Goal: Task Accomplishment & Management: Manage account settings

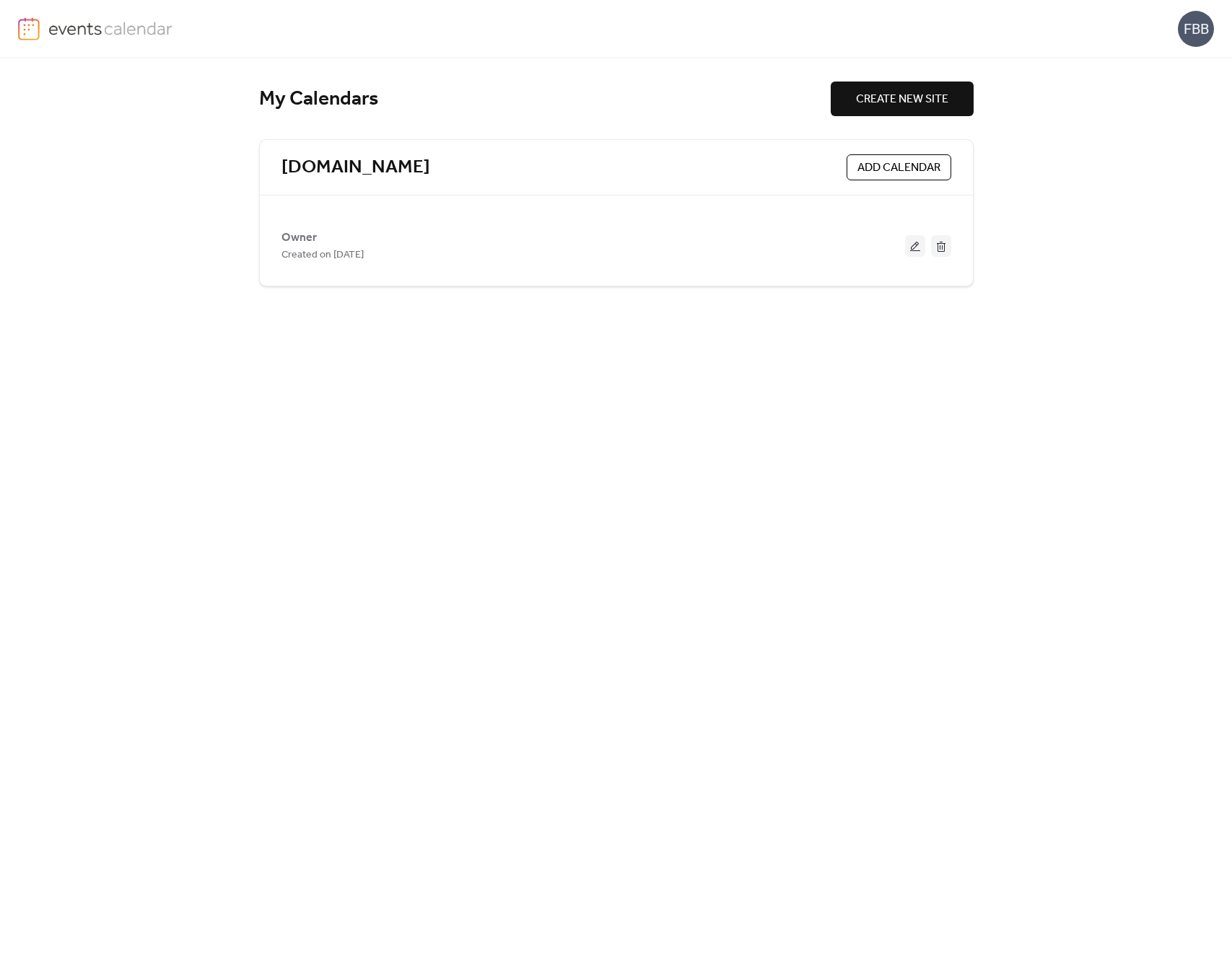
click at [1201, 22] on div "FBB" at bounding box center [1196, 29] width 36 height 36
click at [1172, 60] on span "Account" at bounding box center [1167, 65] width 43 height 17
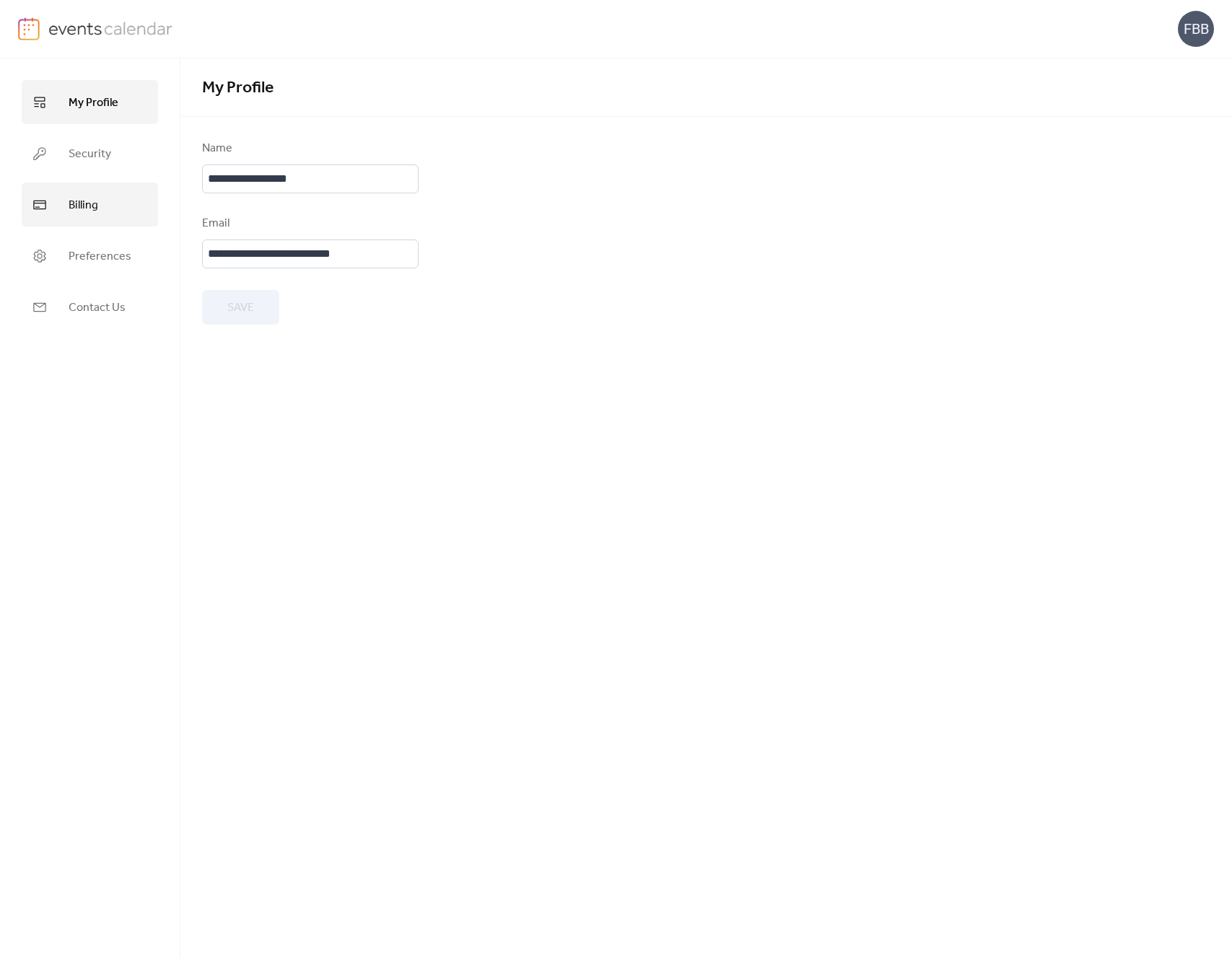
click at [78, 209] on span "Billing" at bounding box center [83, 205] width 30 height 23
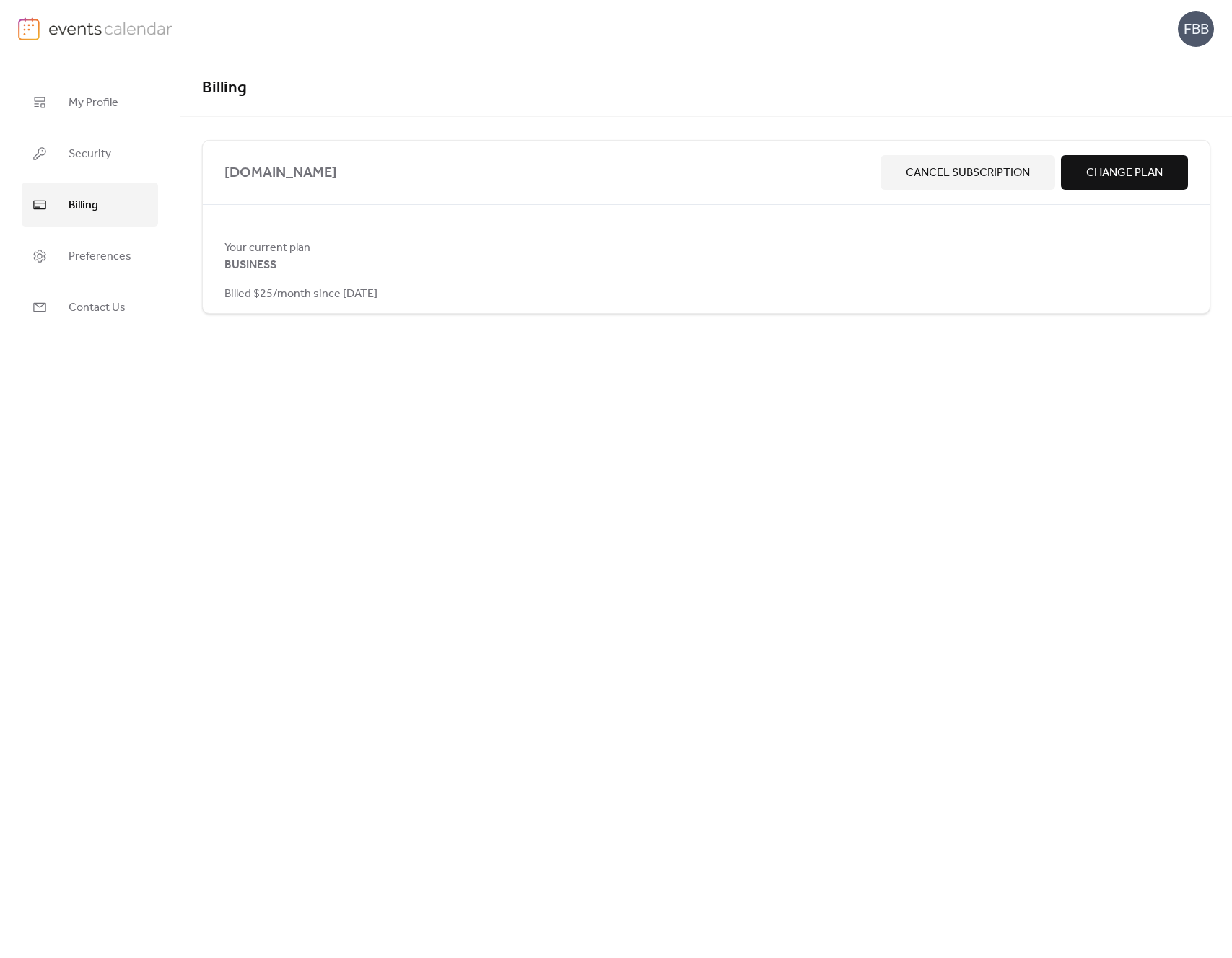
click at [1136, 181] on span "Change Plan" at bounding box center [1124, 173] width 76 height 17
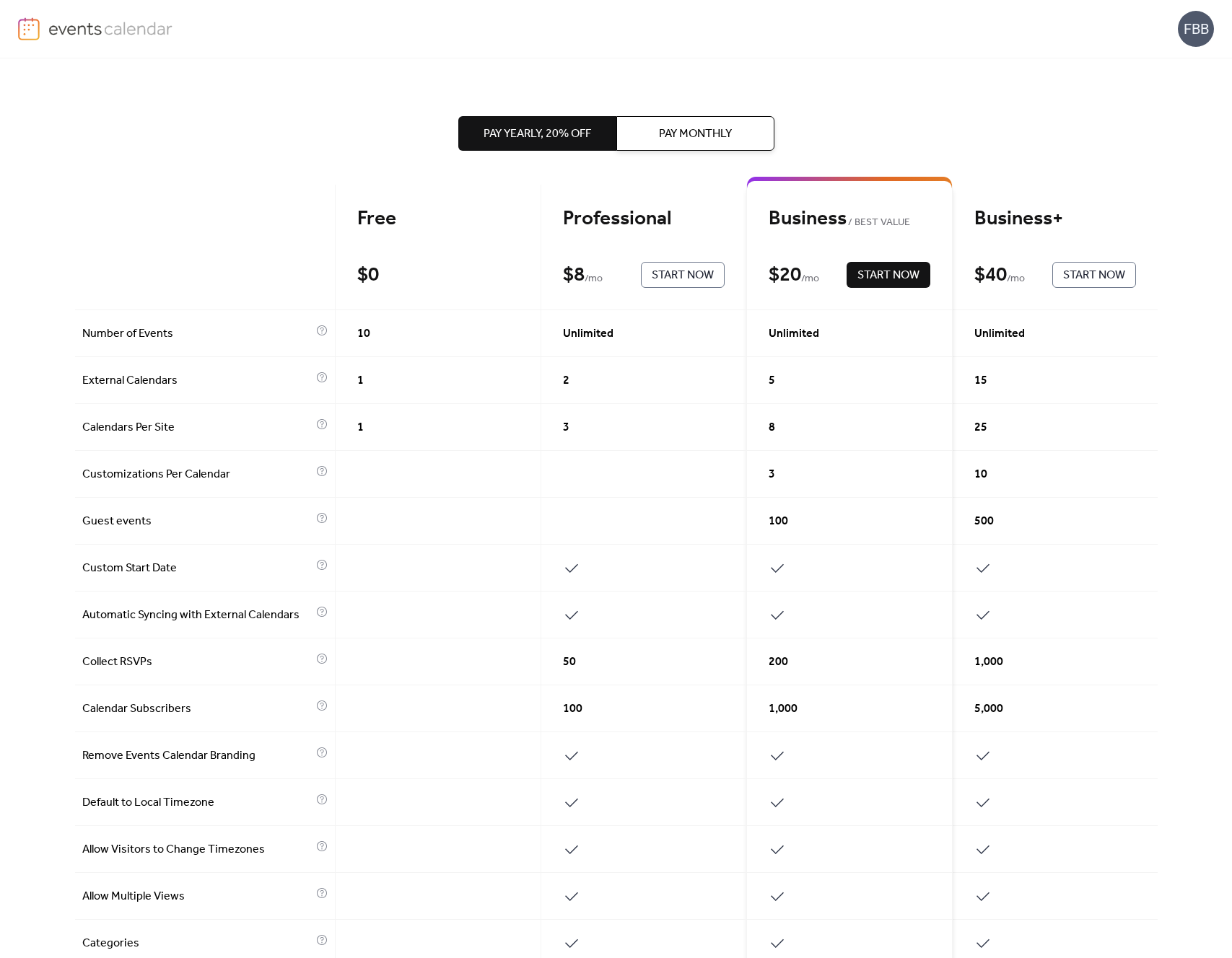
scroll to position [47, 0]
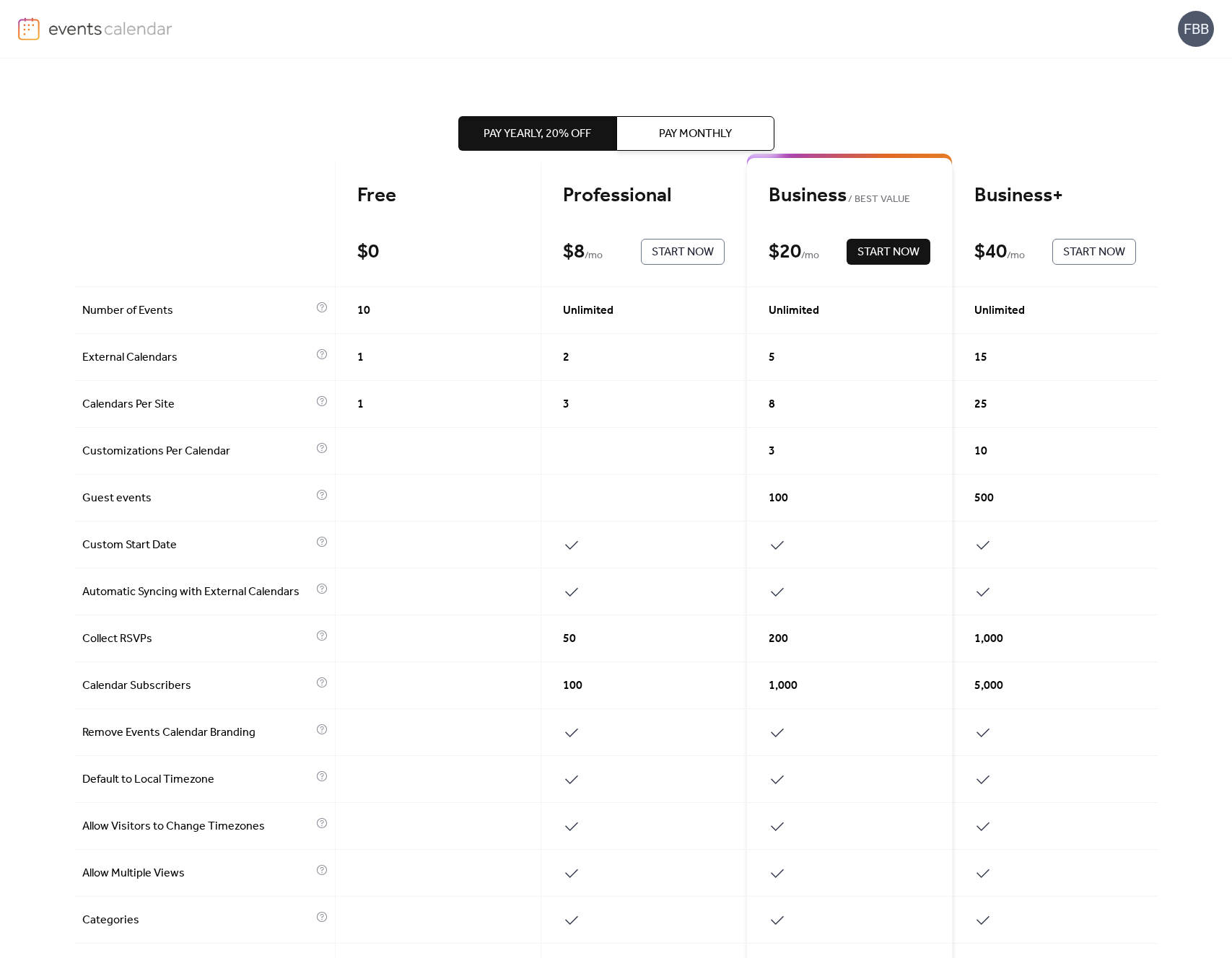
click at [1201, 31] on div "FBB" at bounding box center [1196, 29] width 36 height 36
click at [1159, 65] on span "Account" at bounding box center [1167, 65] width 43 height 17
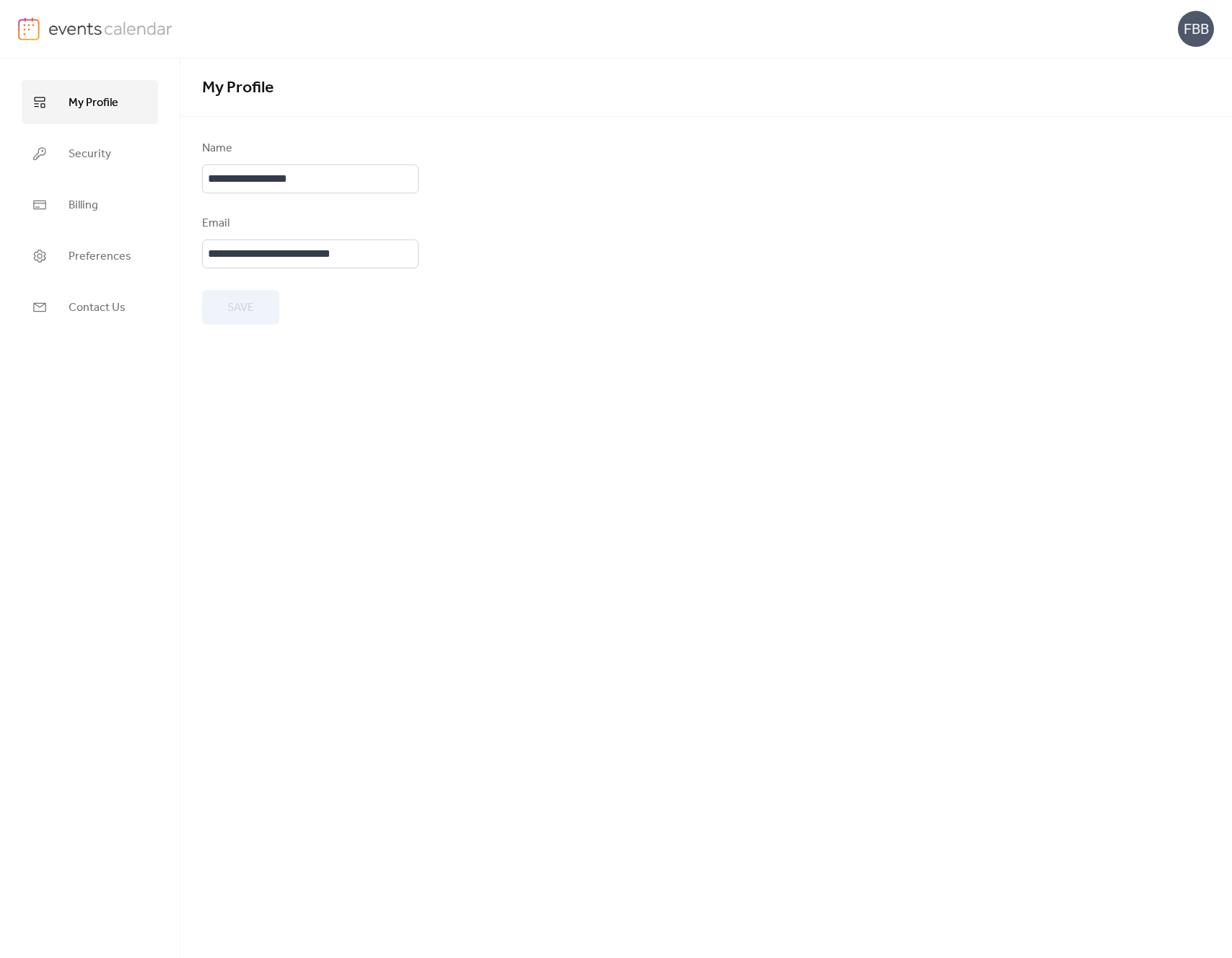
click at [50, 30] on img at bounding box center [111, 28] width 125 height 22
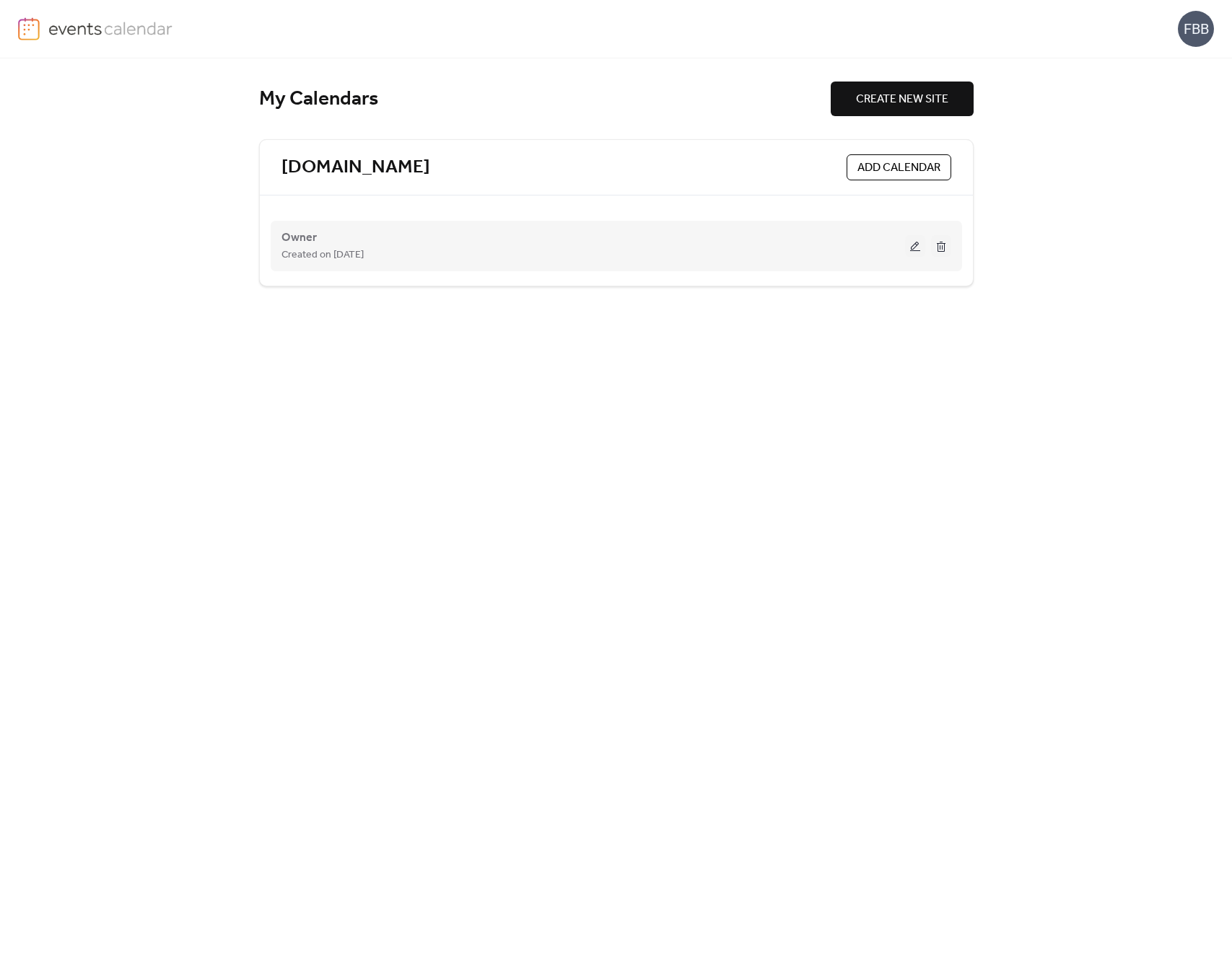
click at [915, 244] on button at bounding box center [915, 246] width 20 height 22
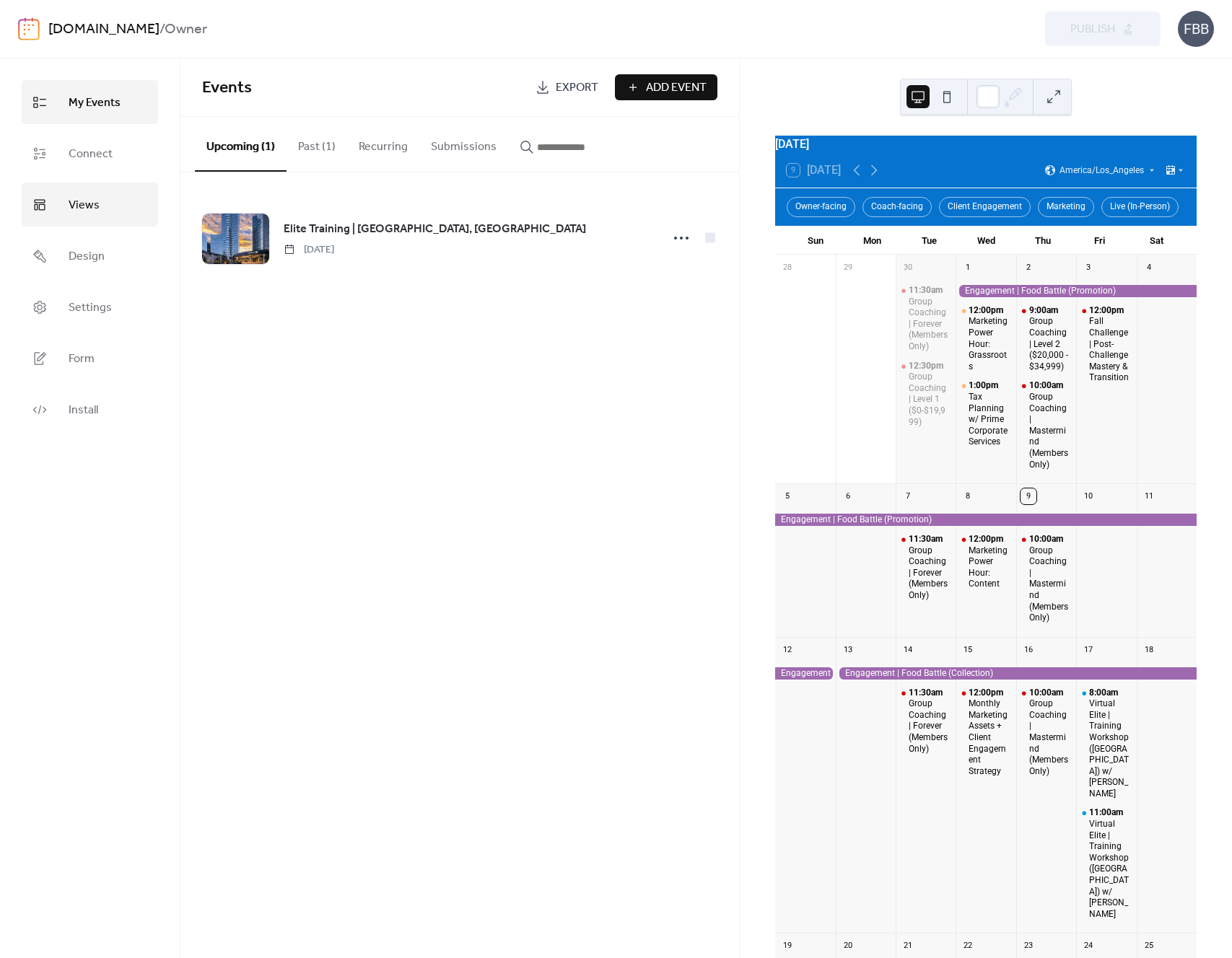
click at [60, 203] on link "Views" at bounding box center [90, 204] width 137 height 44
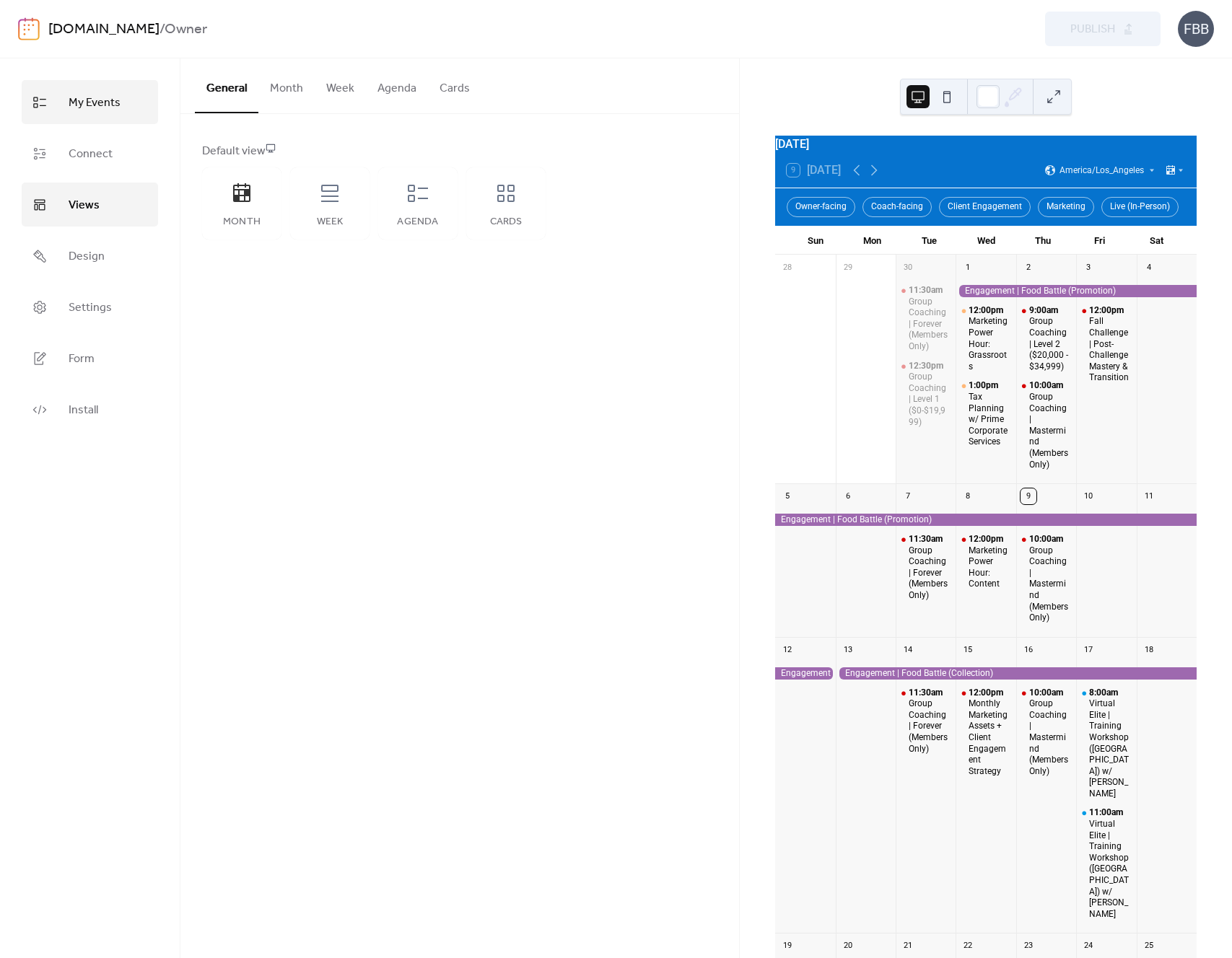
click at [92, 114] on link "My Events" at bounding box center [90, 102] width 137 height 44
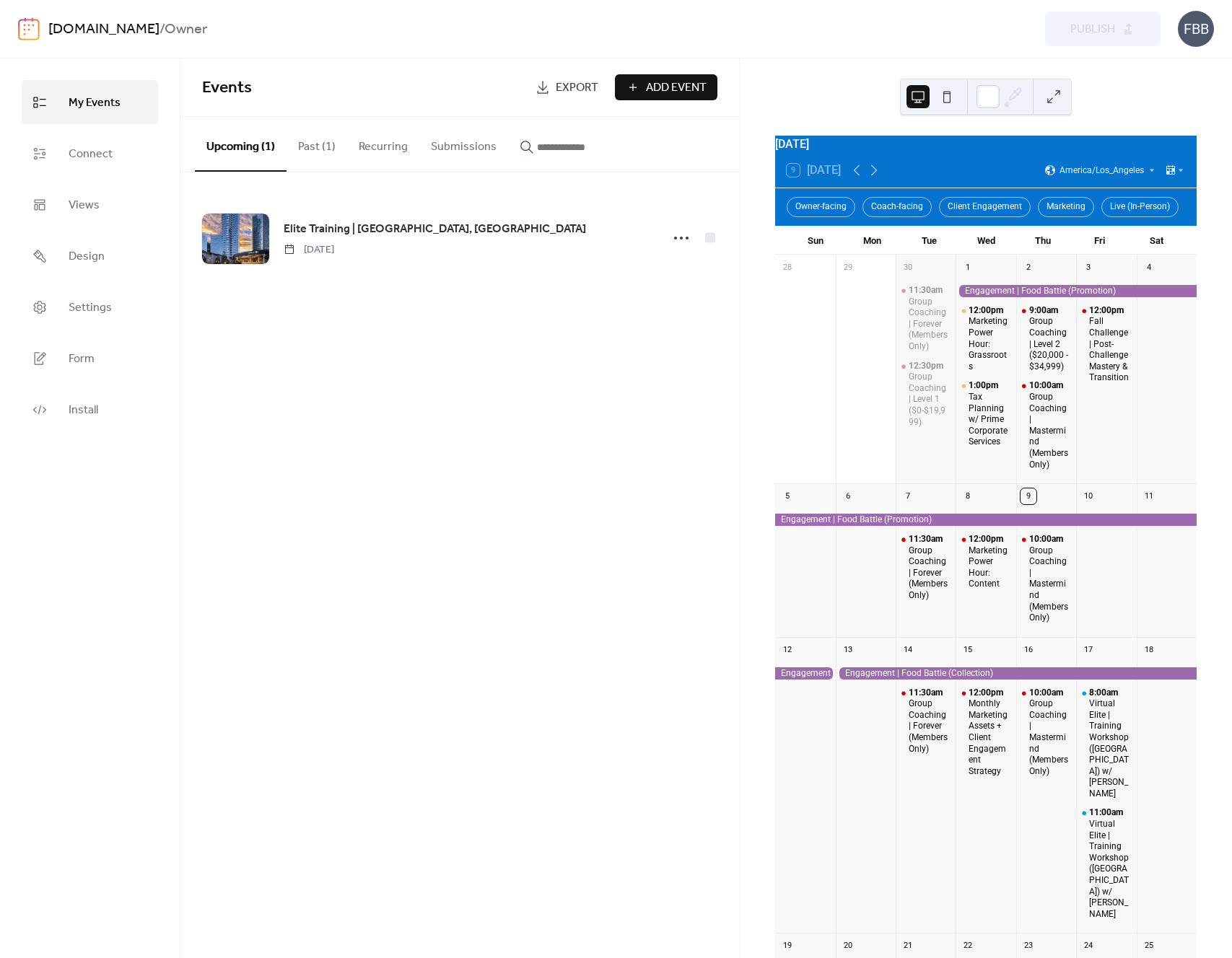
click at [1197, 31] on div "FBB" at bounding box center [1196, 29] width 36 height 36
click at [1183, 65] on span "Account" at bounding box center [1167, 65] width 43 height 17
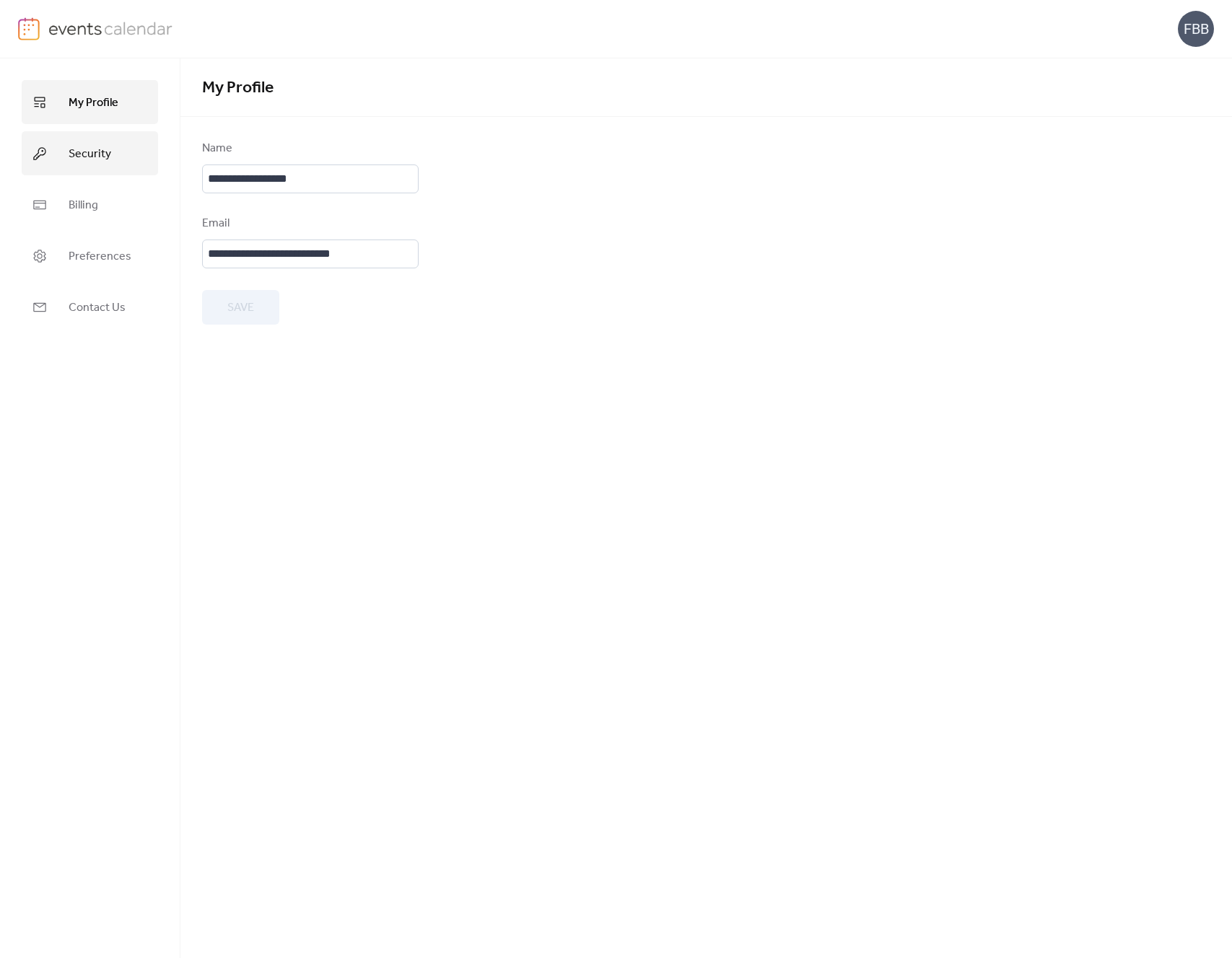
click at [44, 167] on link "Security" at bounding box center [90, 153] width 137 height 44
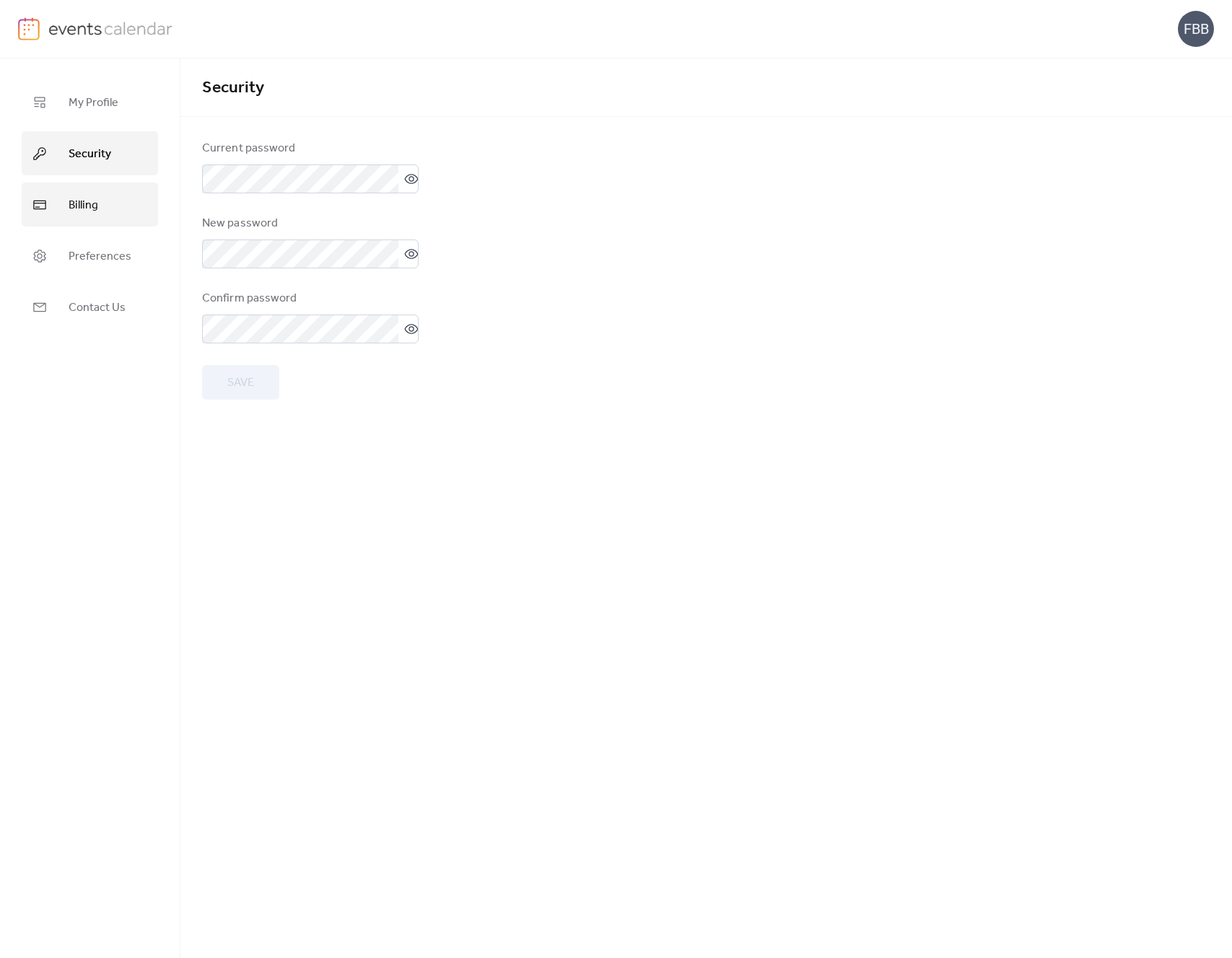
click at [60, 201] on link "Billing" at bounding box center [90, 204] width 137 height 44
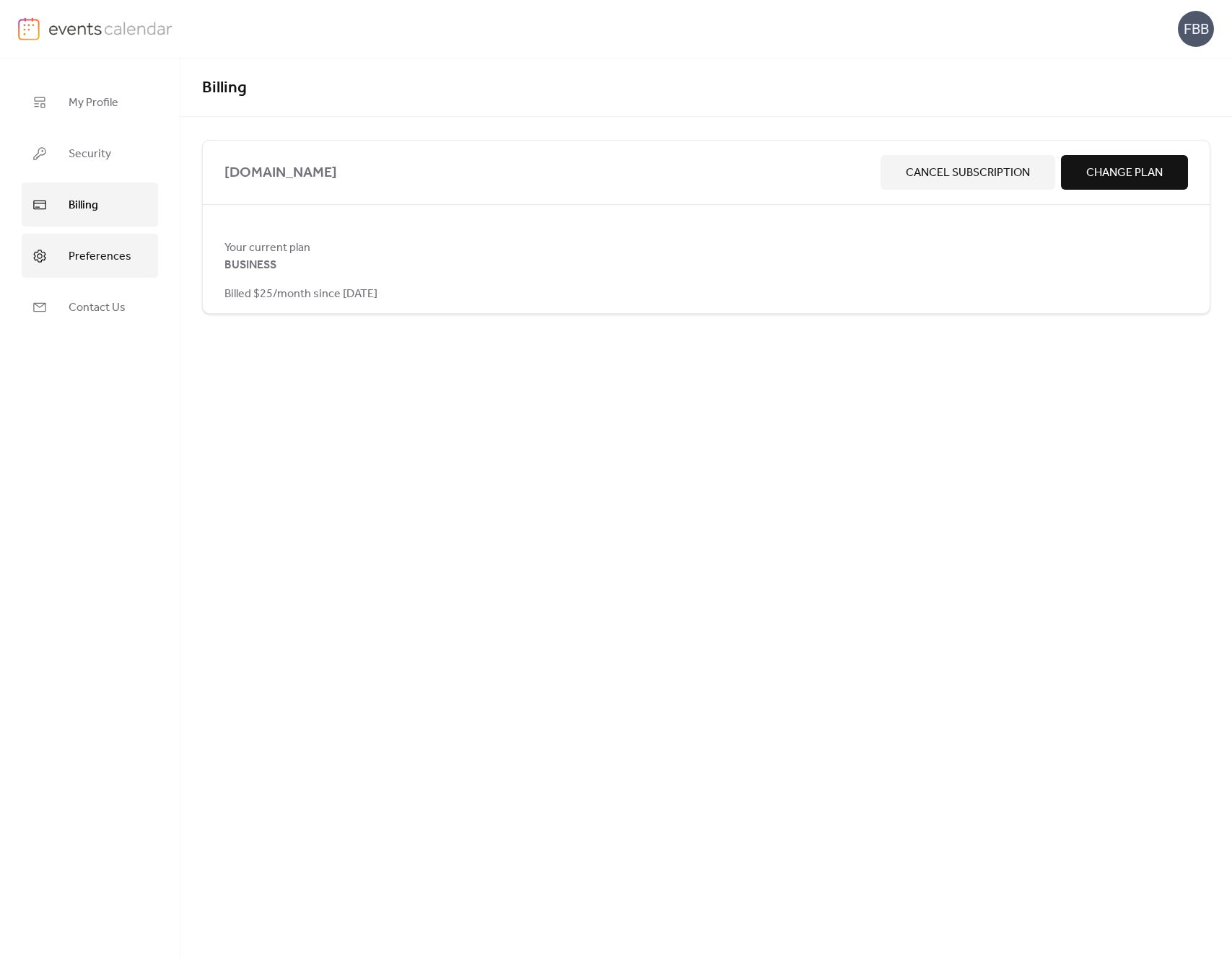
click at [76, 242] on link "Preferences" at bounding box center [90, 255] width 137 height 44
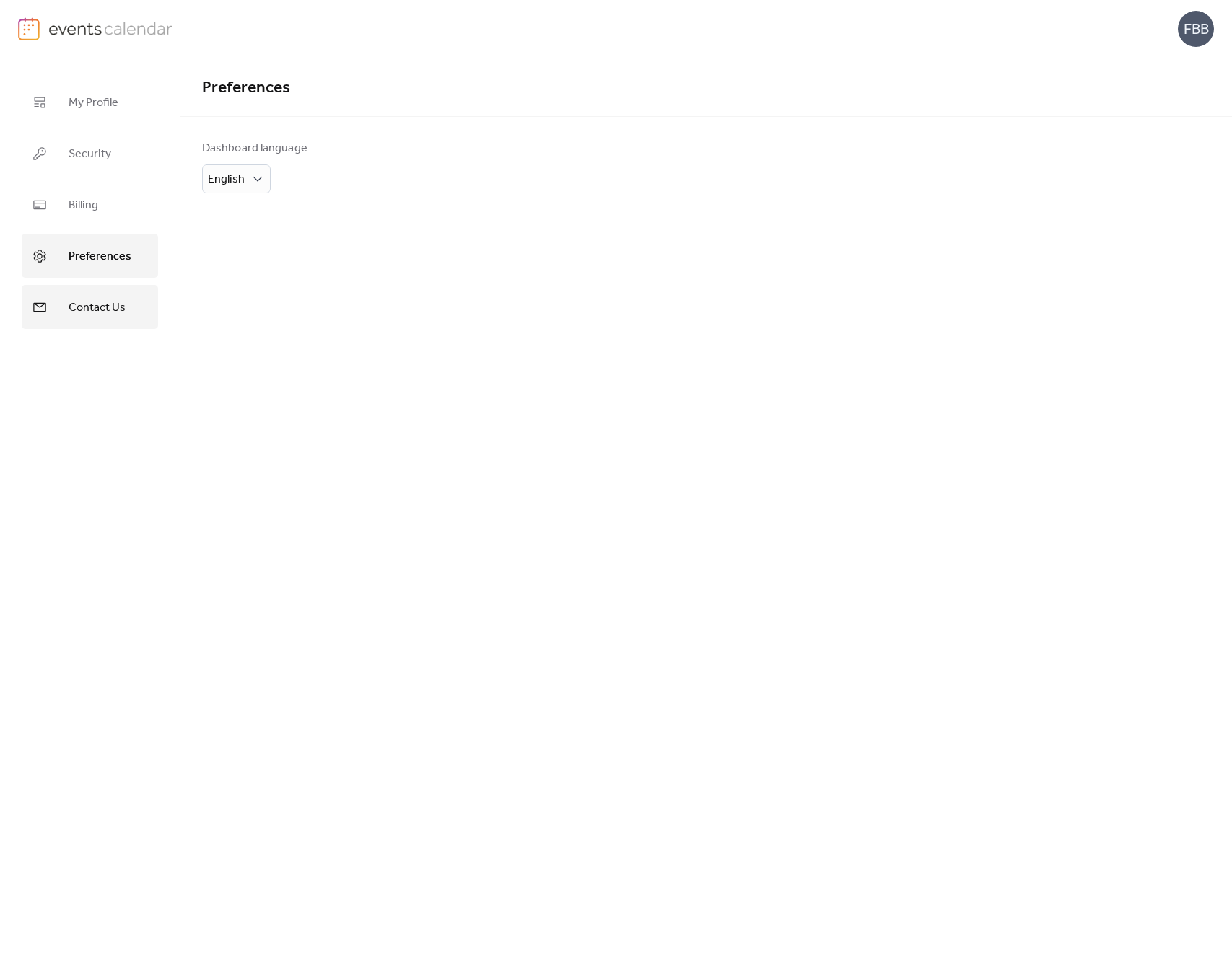
click at [103, 306] on span "Contact Us" at bounding box center [97, 308] width 57 height 23
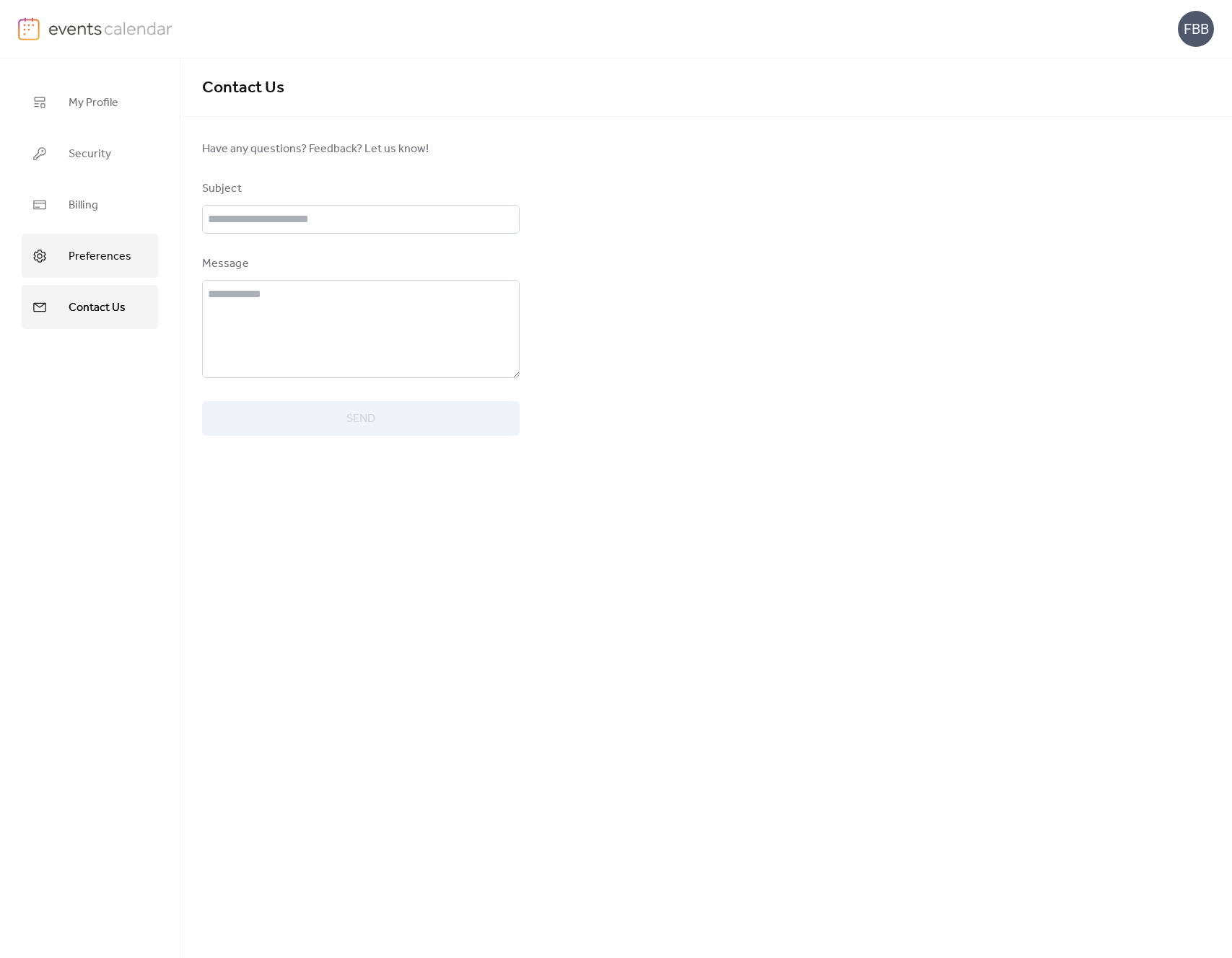
click at [104, 255] on span "Preferences" at bounding box center [100, 256] width 63 height 23
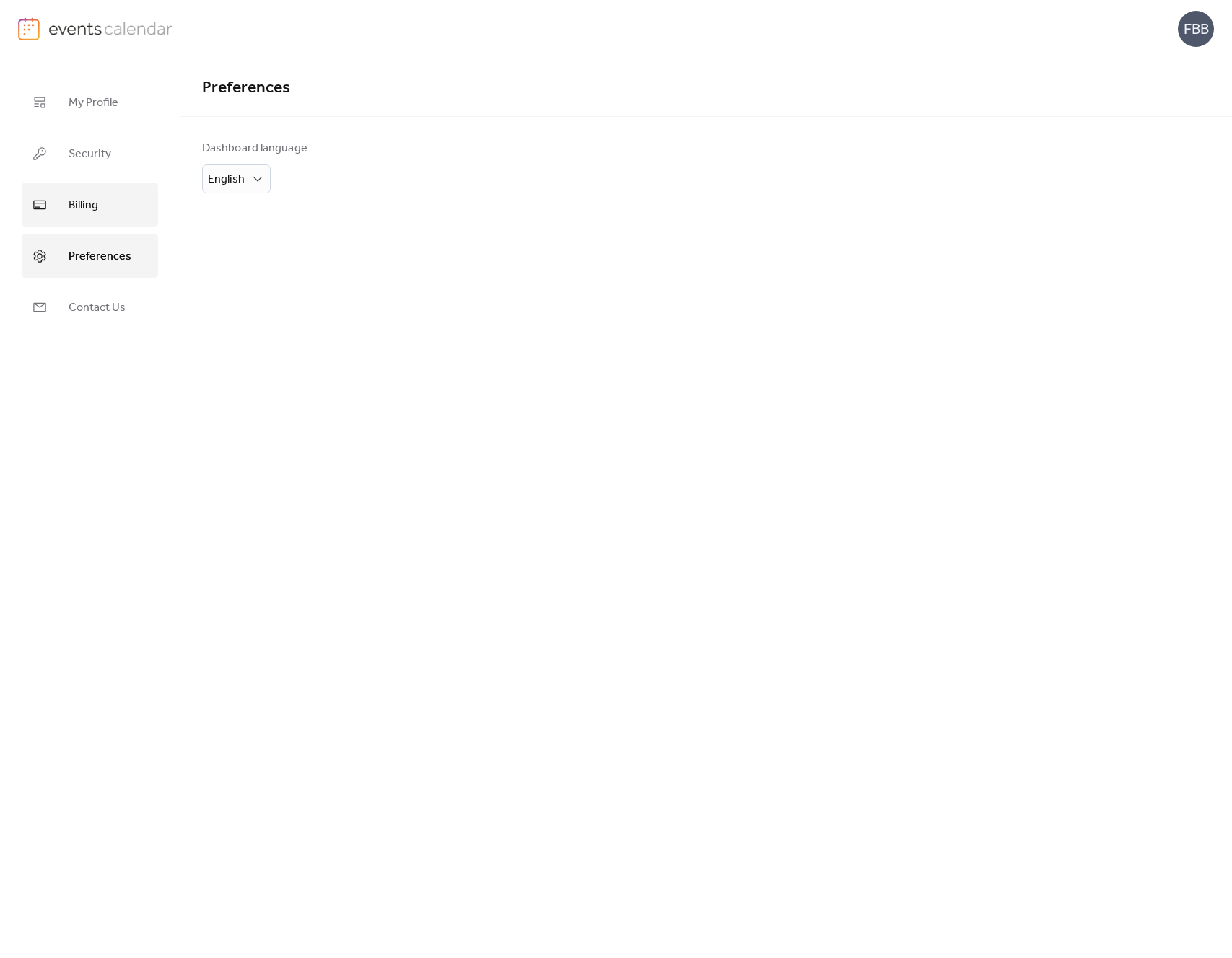
click at [107, 211] on link "Billing" at bounding box center [90, 204] width 137 height 44
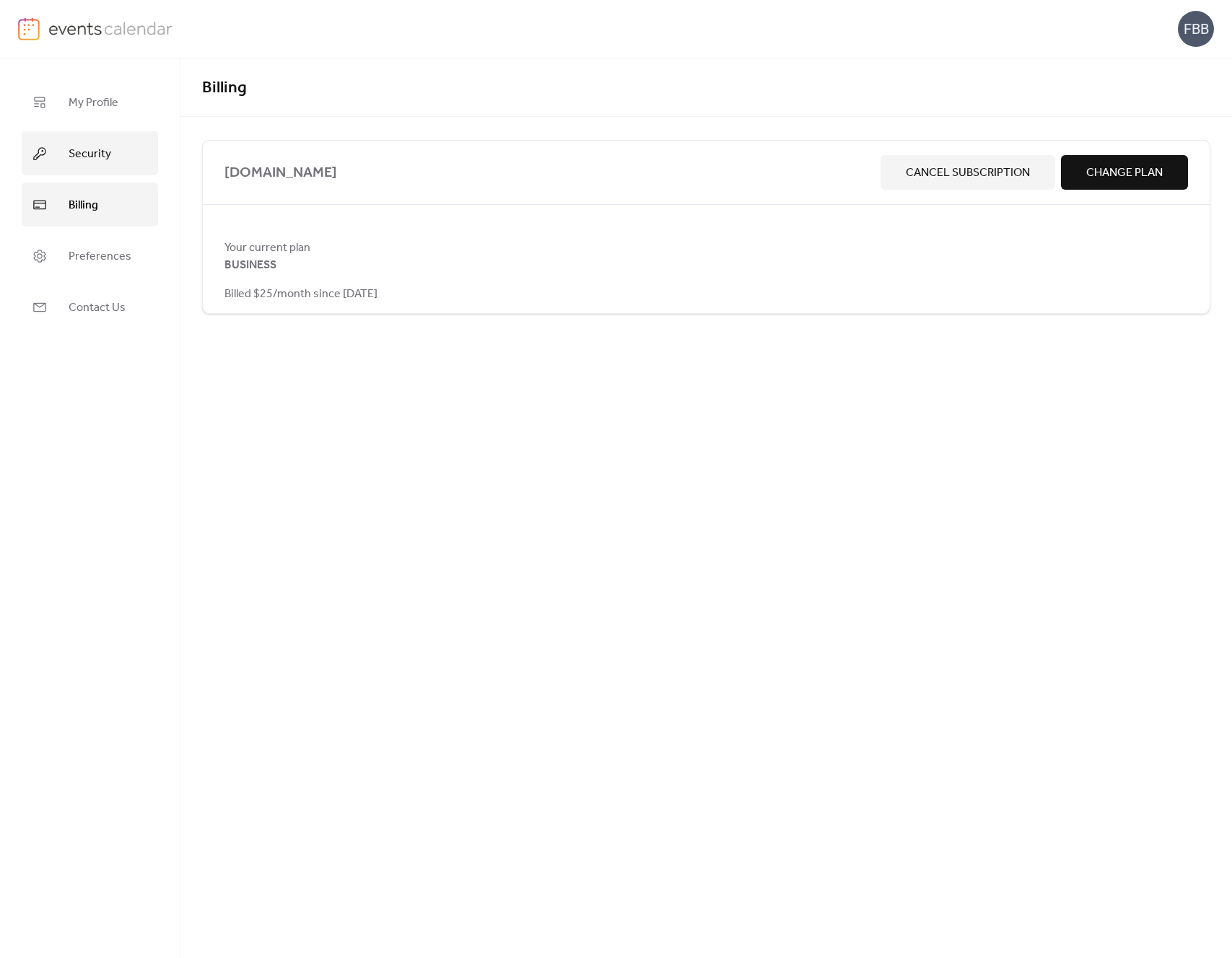
click at [100, 163] on span "Security" at bounding box center [90, 153] width 43 height 23
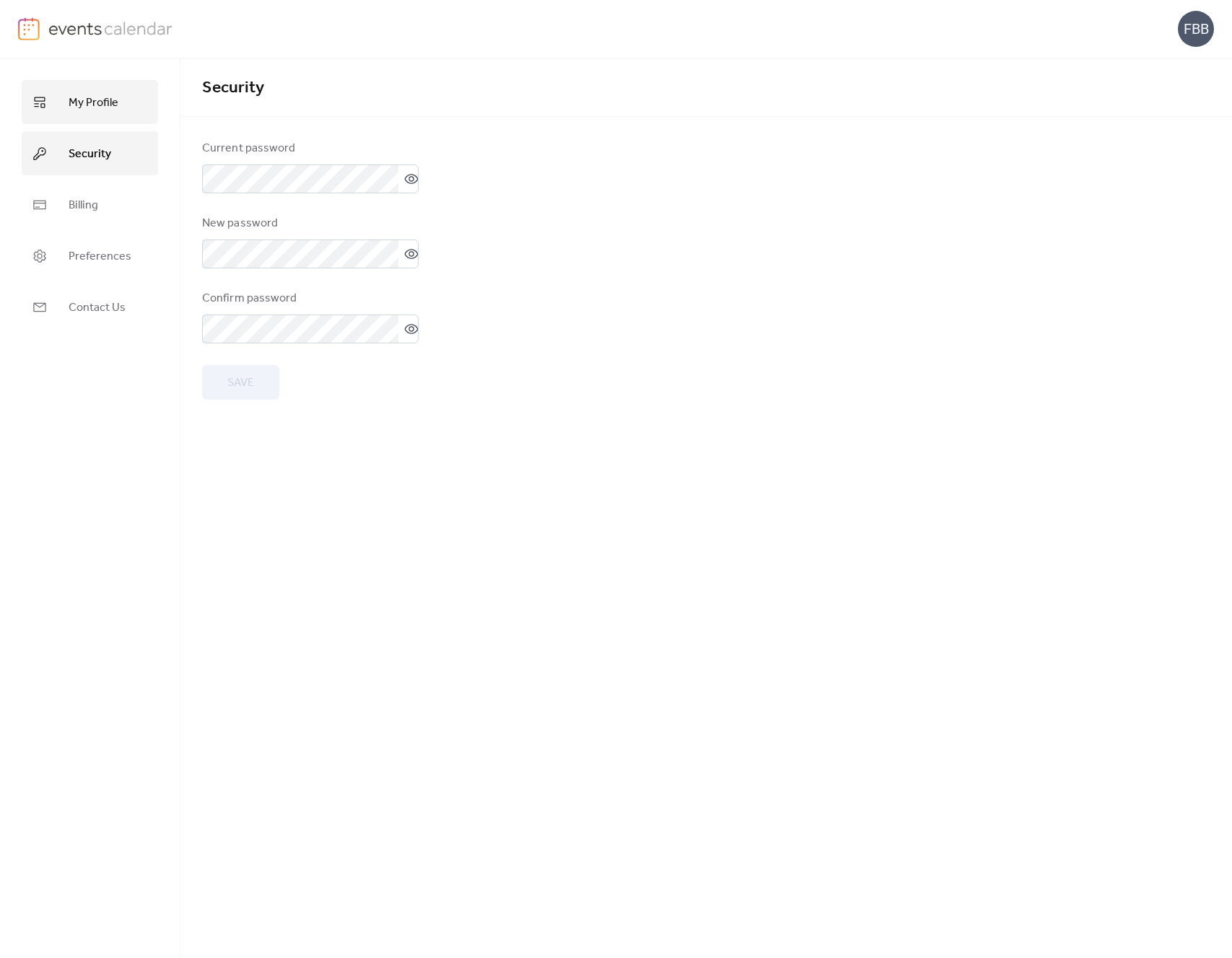
click at [90, 102] on span "My Profile" at bounding box center [93, 103] width 49 height 23
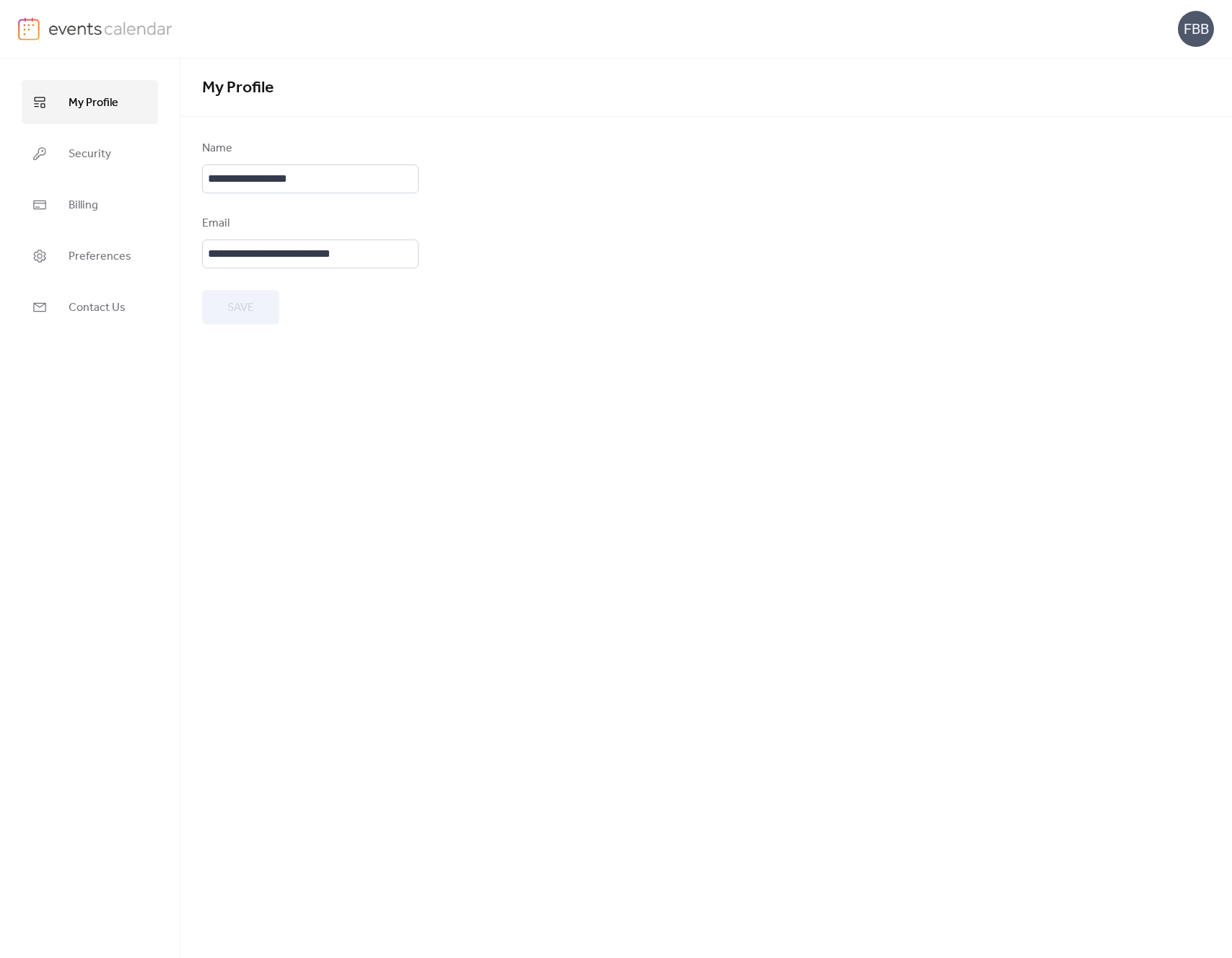
click at [80, 28] on img at bounding box center [111, 28] width 125 height 22
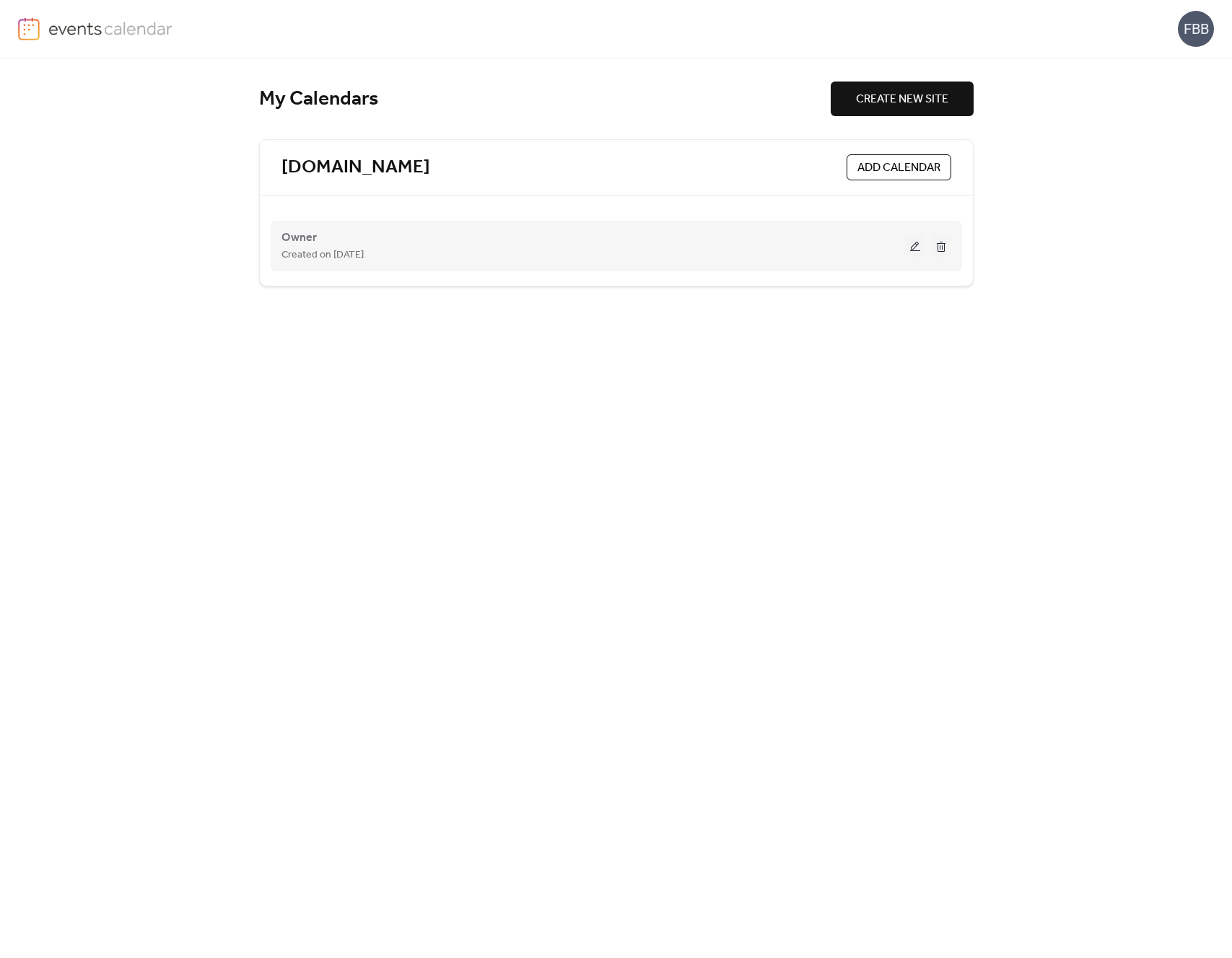
click at [914, 247] on button at bounding box center [915, 246] width 20 height 22
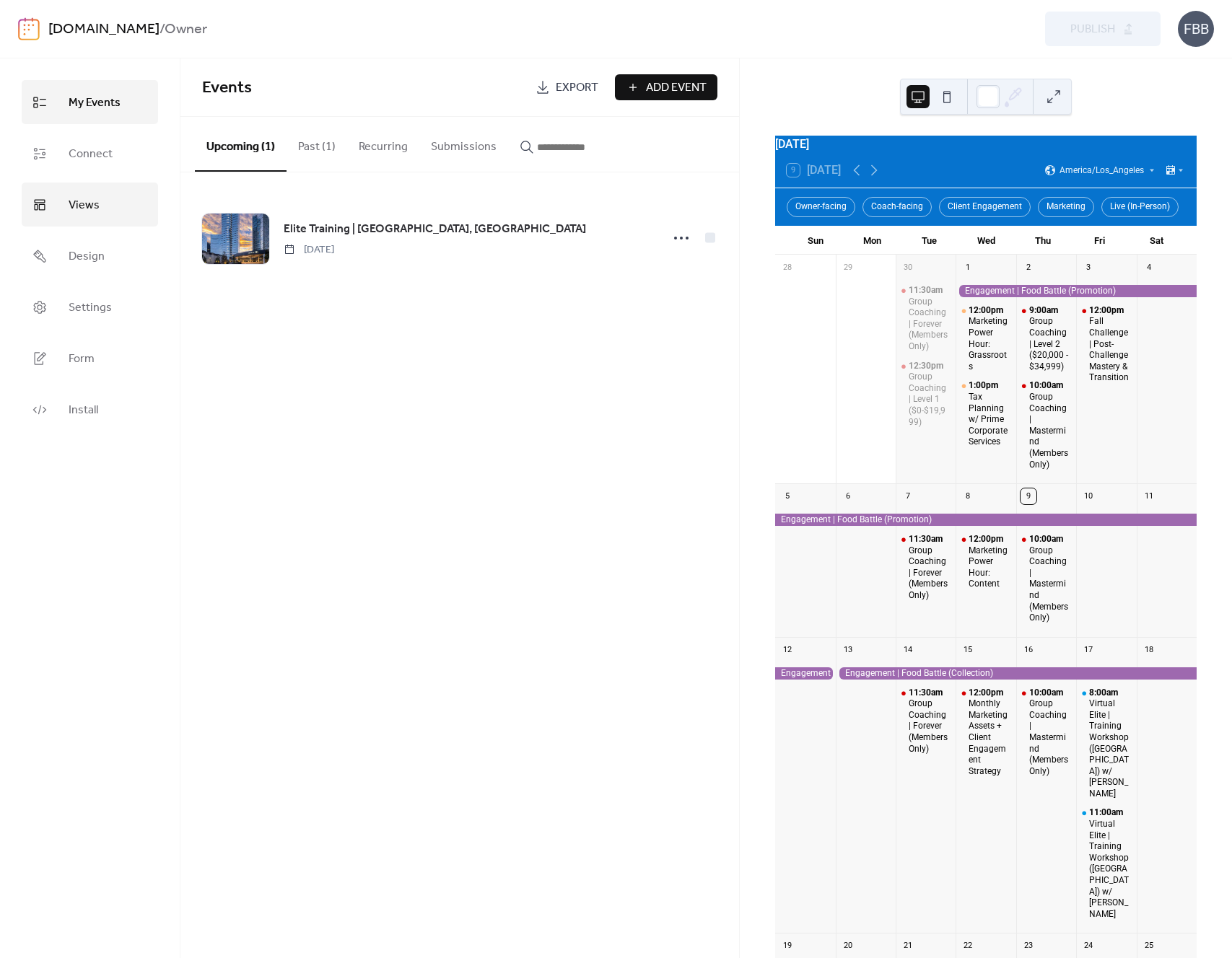
click at [68, 210] on span "Views" at bounding box center [84, 205] width 31 height 23
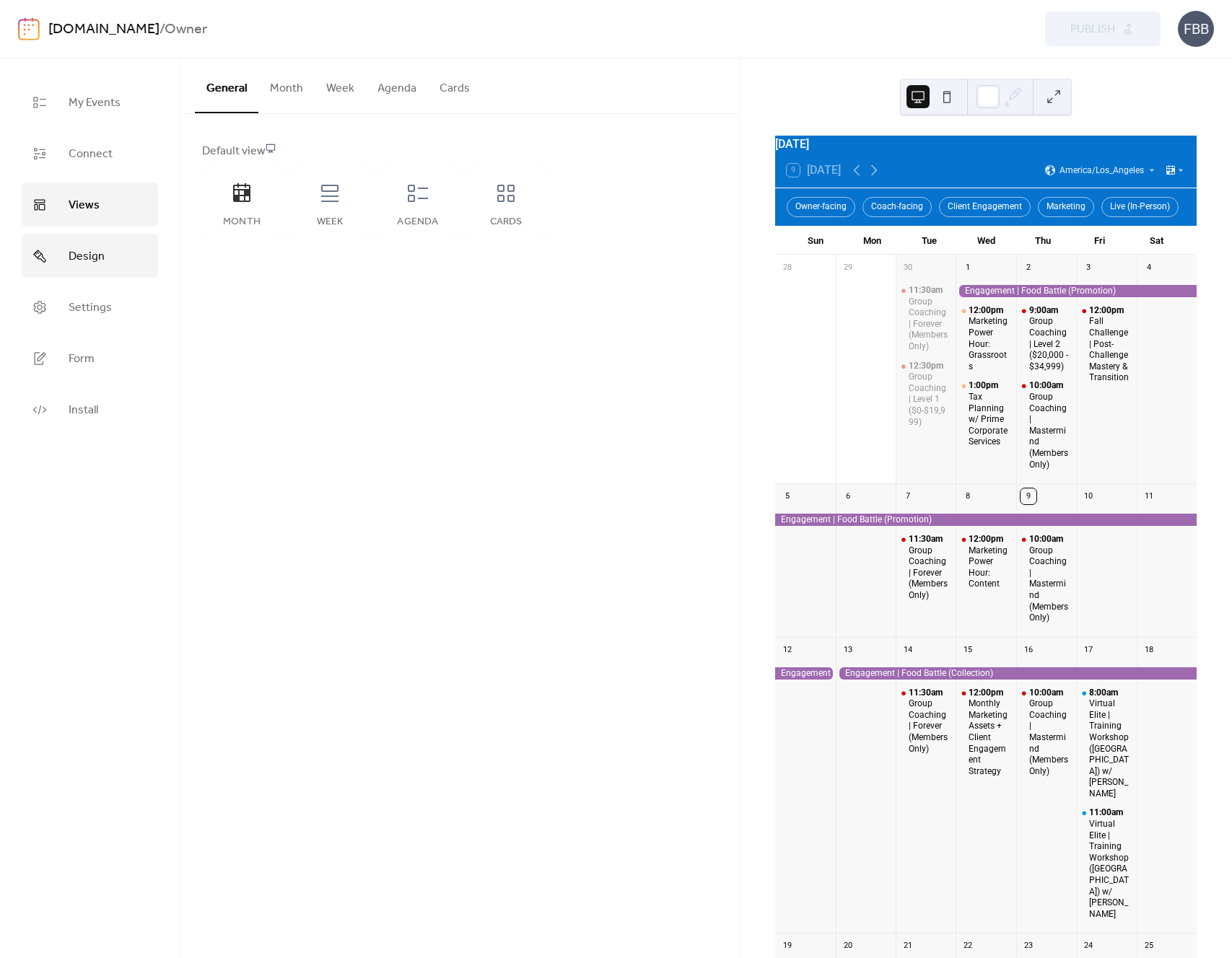
click at [54, 265] on link "Design" at bounding box center [90, 255] width 137 height 44
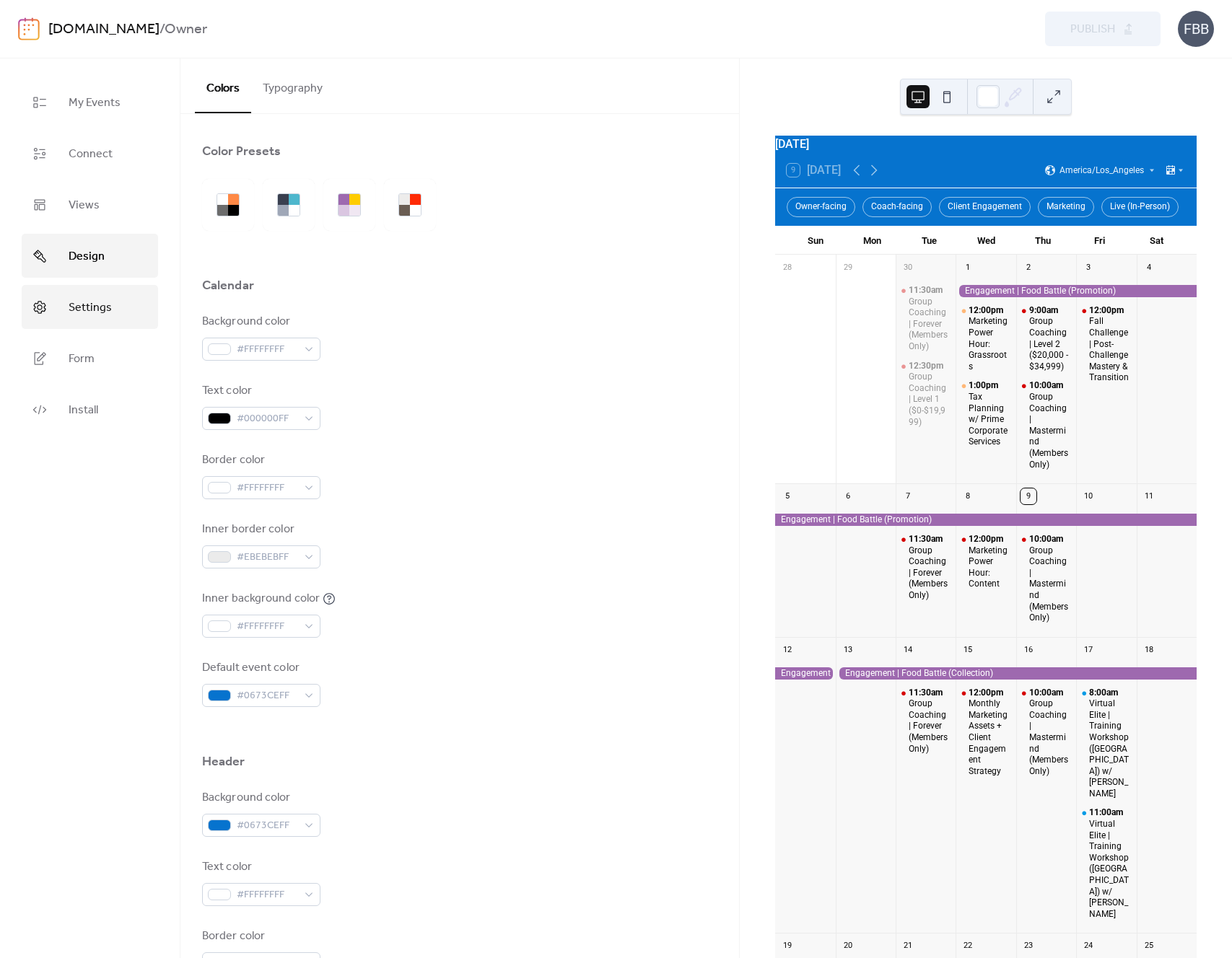
click at [63, 318] on link "Settings" at bounding box center [90, 307] width 137 height 44
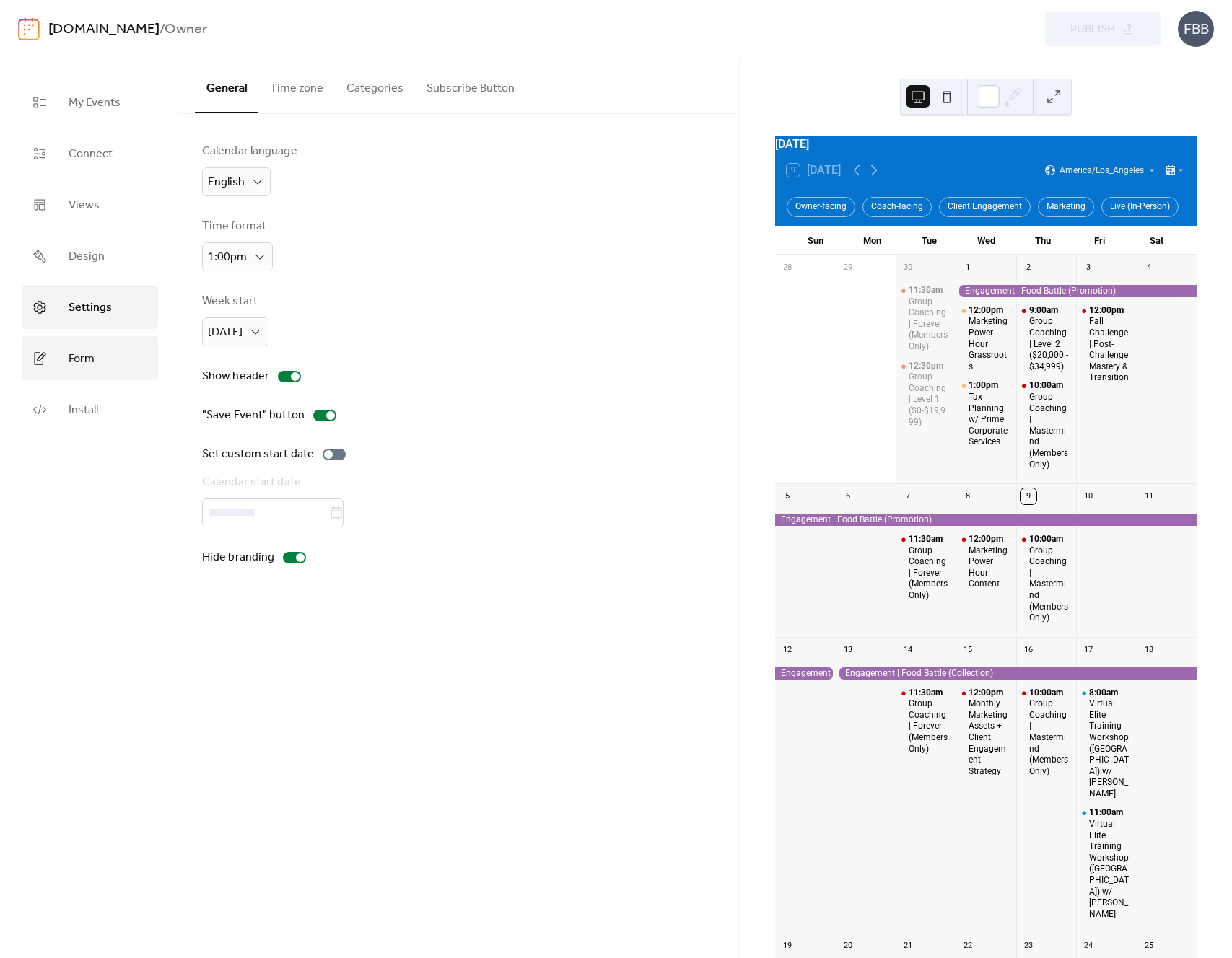
click at [88, 357] on span "Form" at bounding box center [82, 359] width 26 height 23
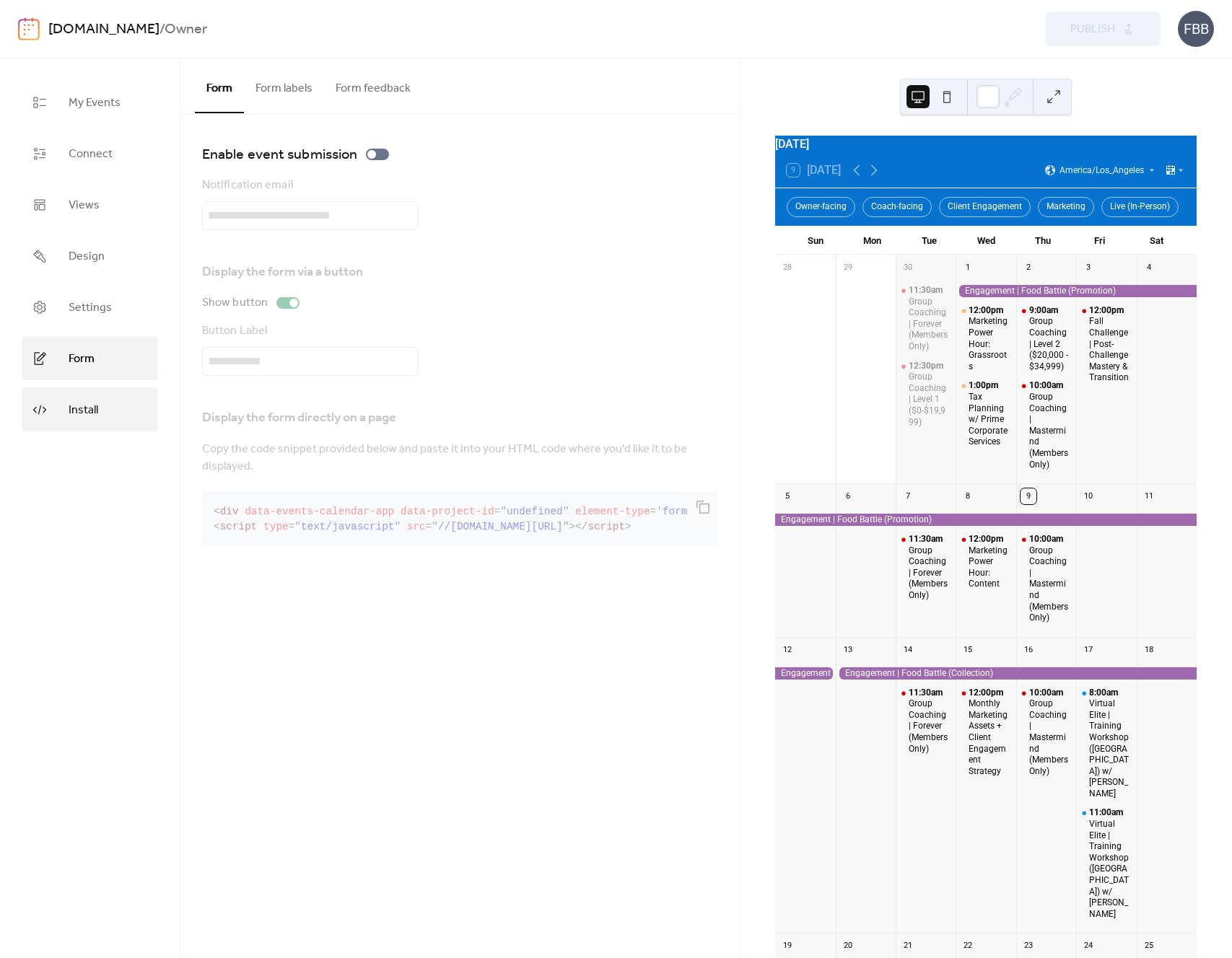
click at [64, 412] on link "Install" at bounding box center [90, 410] width 137 height 44
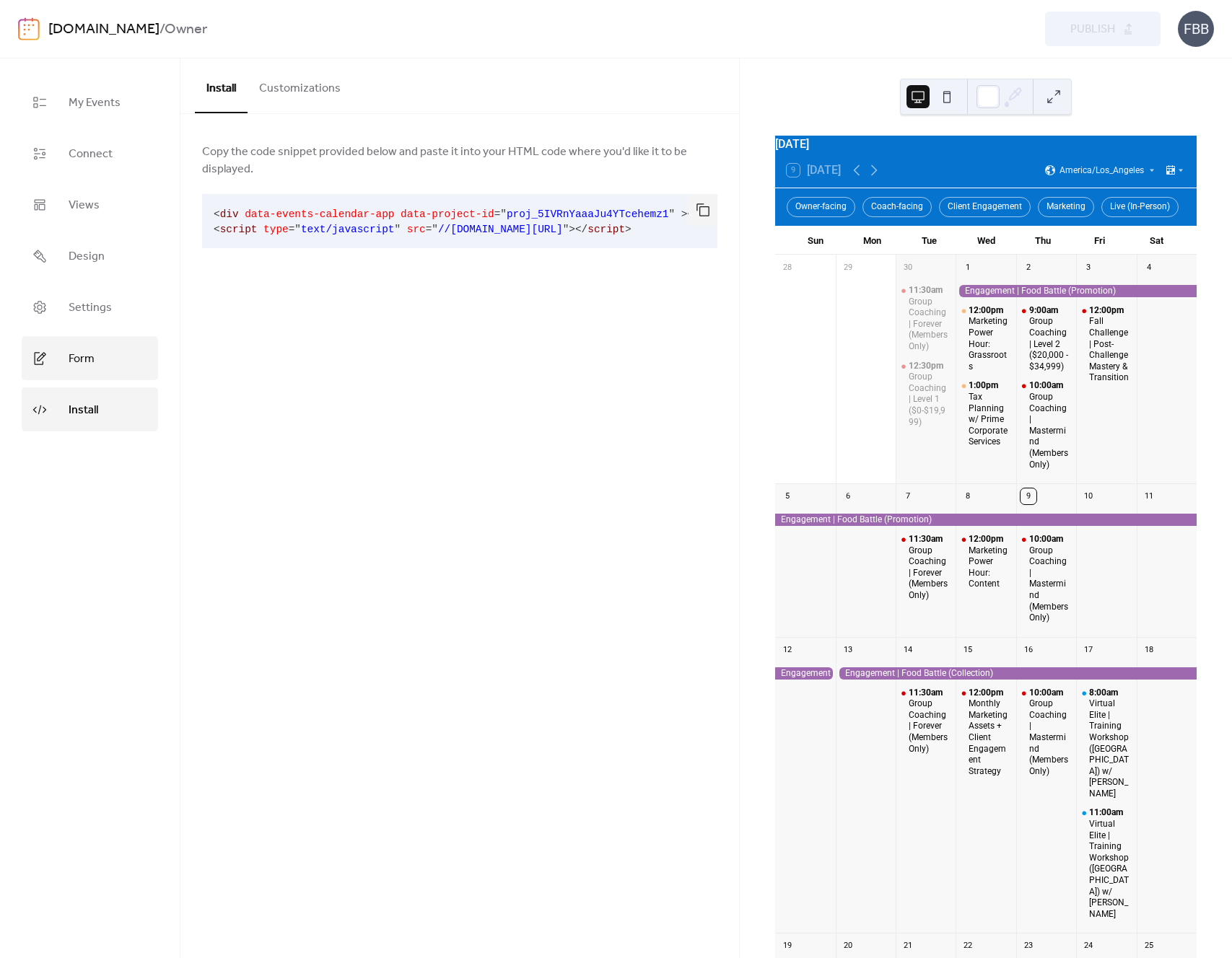
click at [71, 367] on span "Form" at bounding box center [82, 359] width 26 height 23
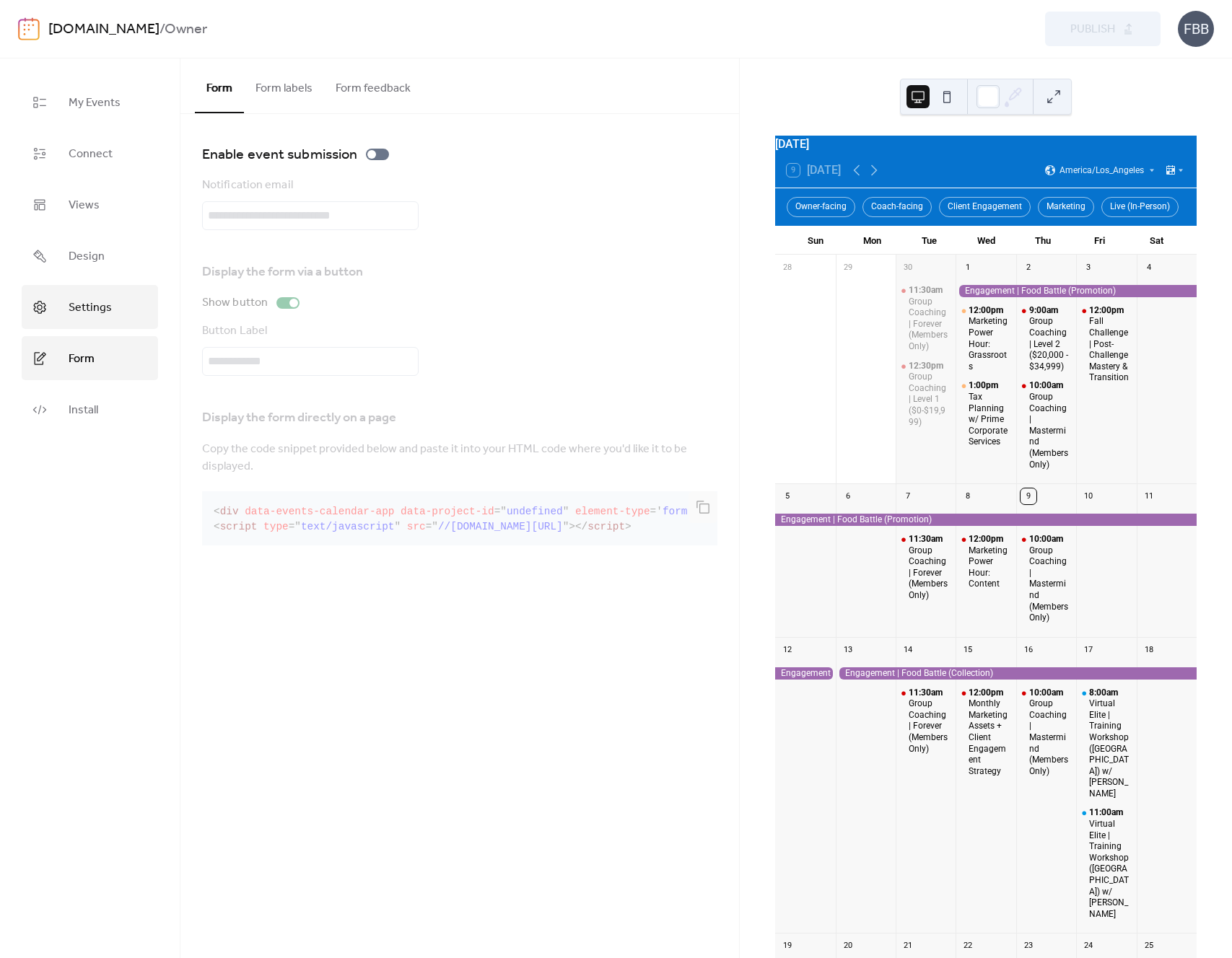
click at [75, 290] on link "Settings" at bounding box center [90, 307] width 137 height 44
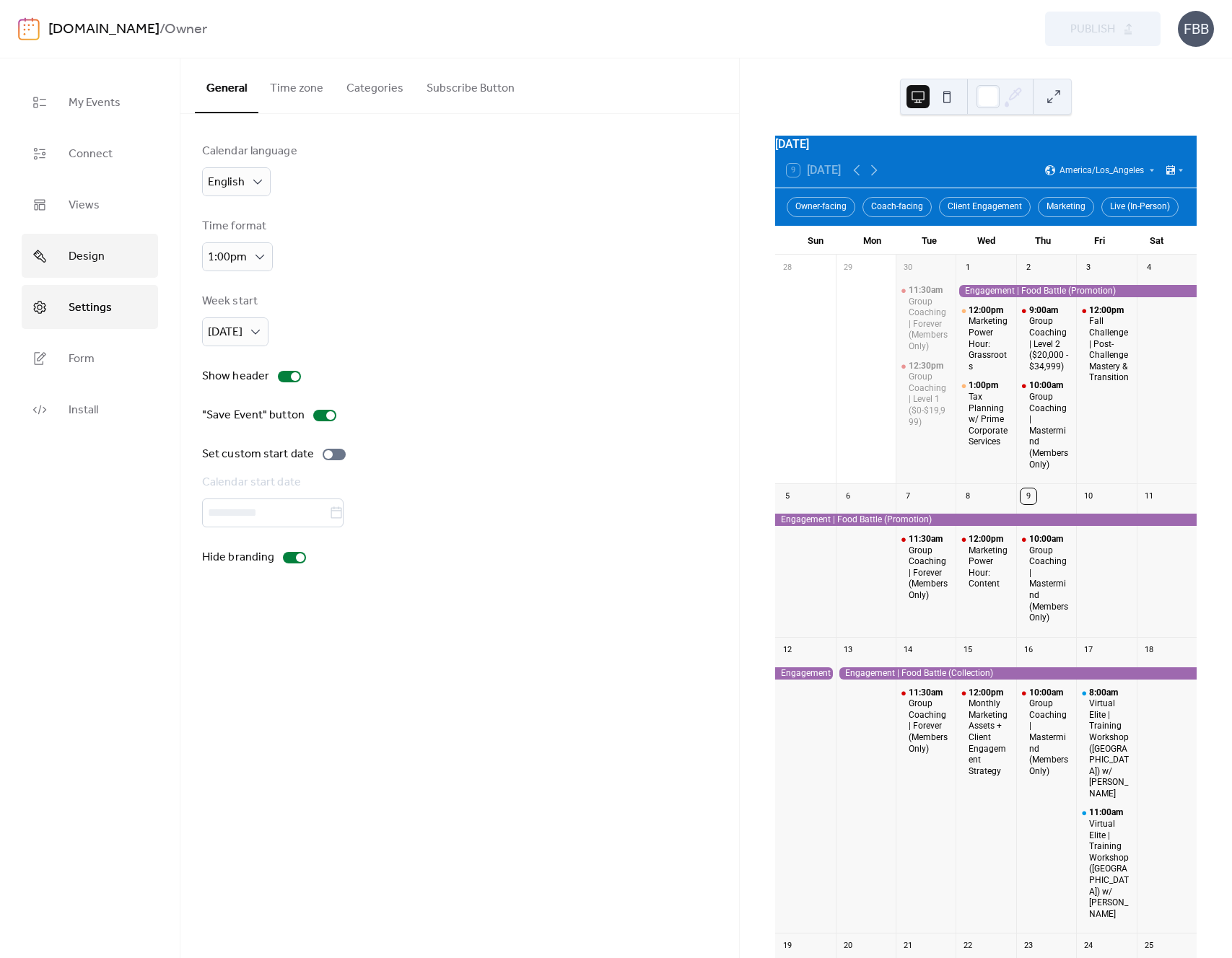
click at [73, 251] on span "Design" at bounding box center [87, 256] width 36 height 23
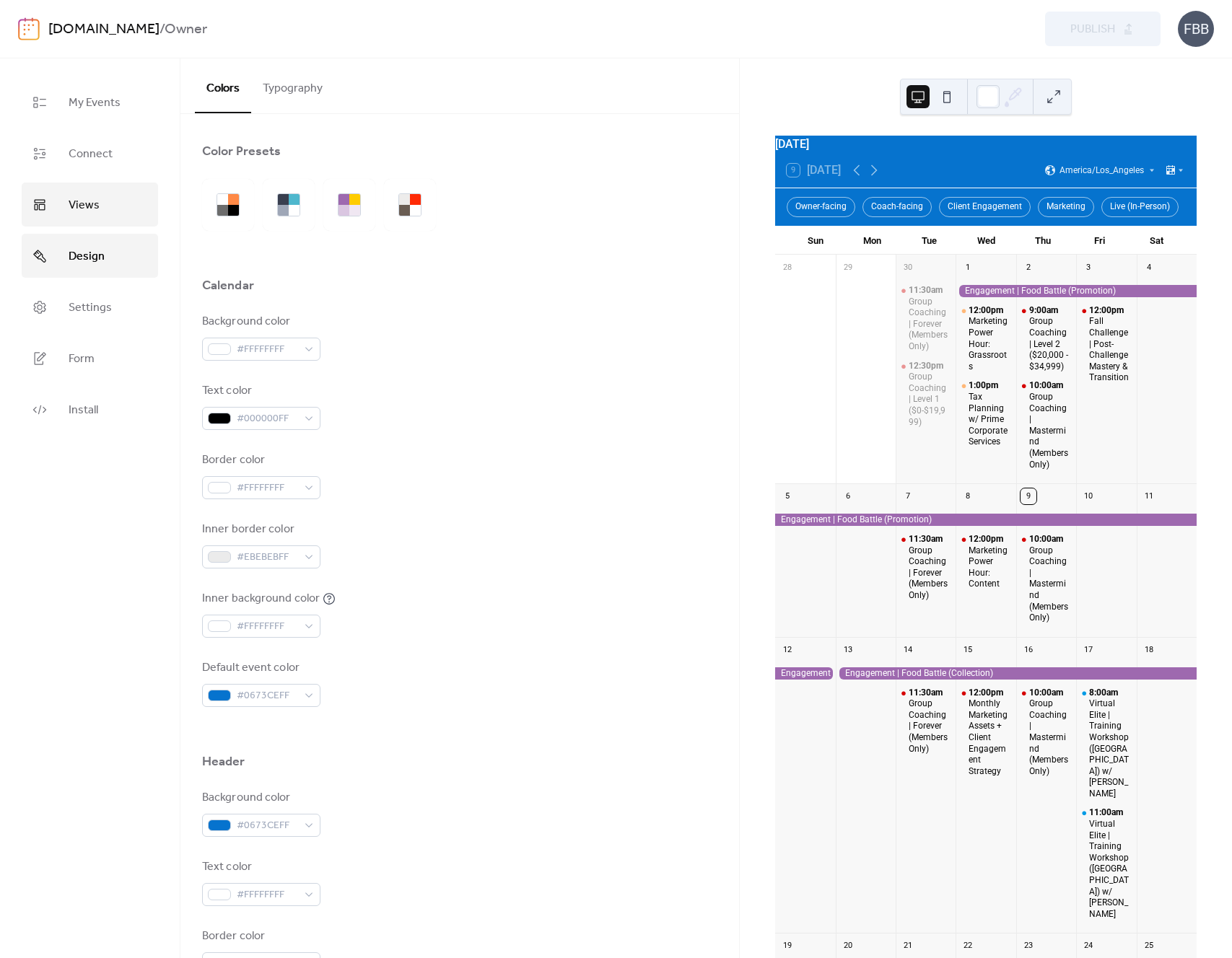
click at [78, 208] on span "Views" at bounding box center [84, 205] width 31 height 23
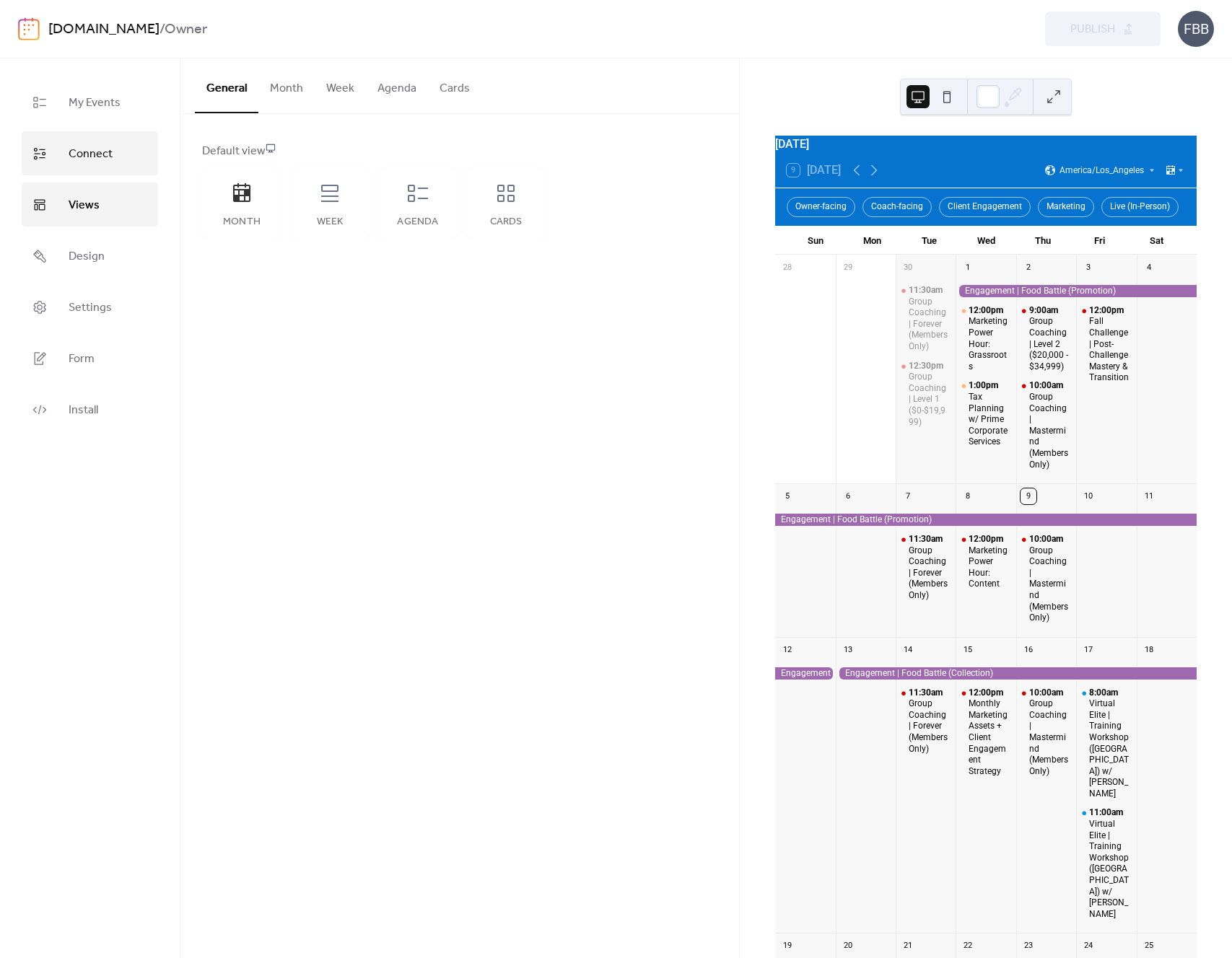
click at [76, 167] on link "Connect" at bounding box center [90, 153] width 137 height 44
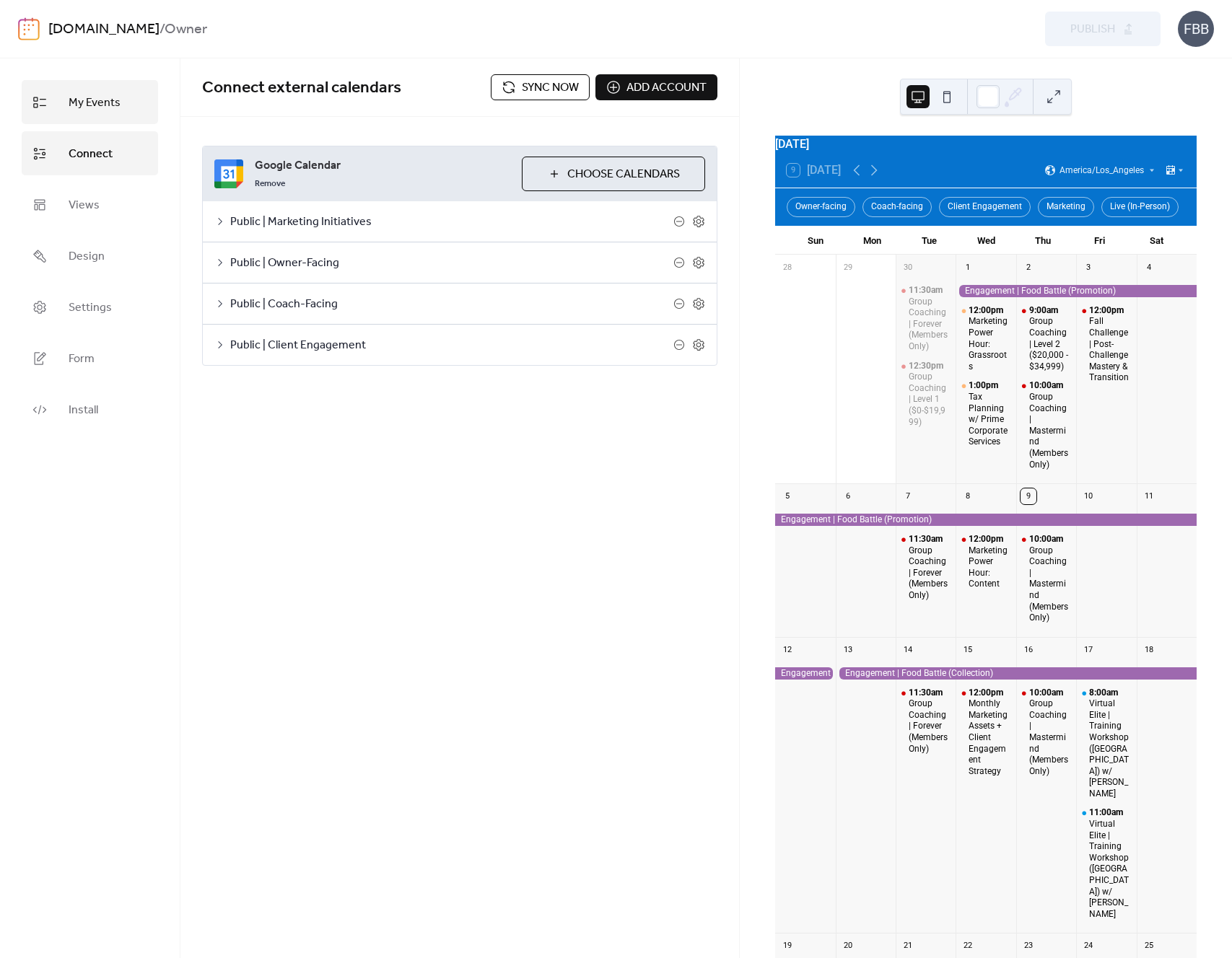
click at [76, 98] on span "My Events" at bounding box center [94, 103] width 52 height 23
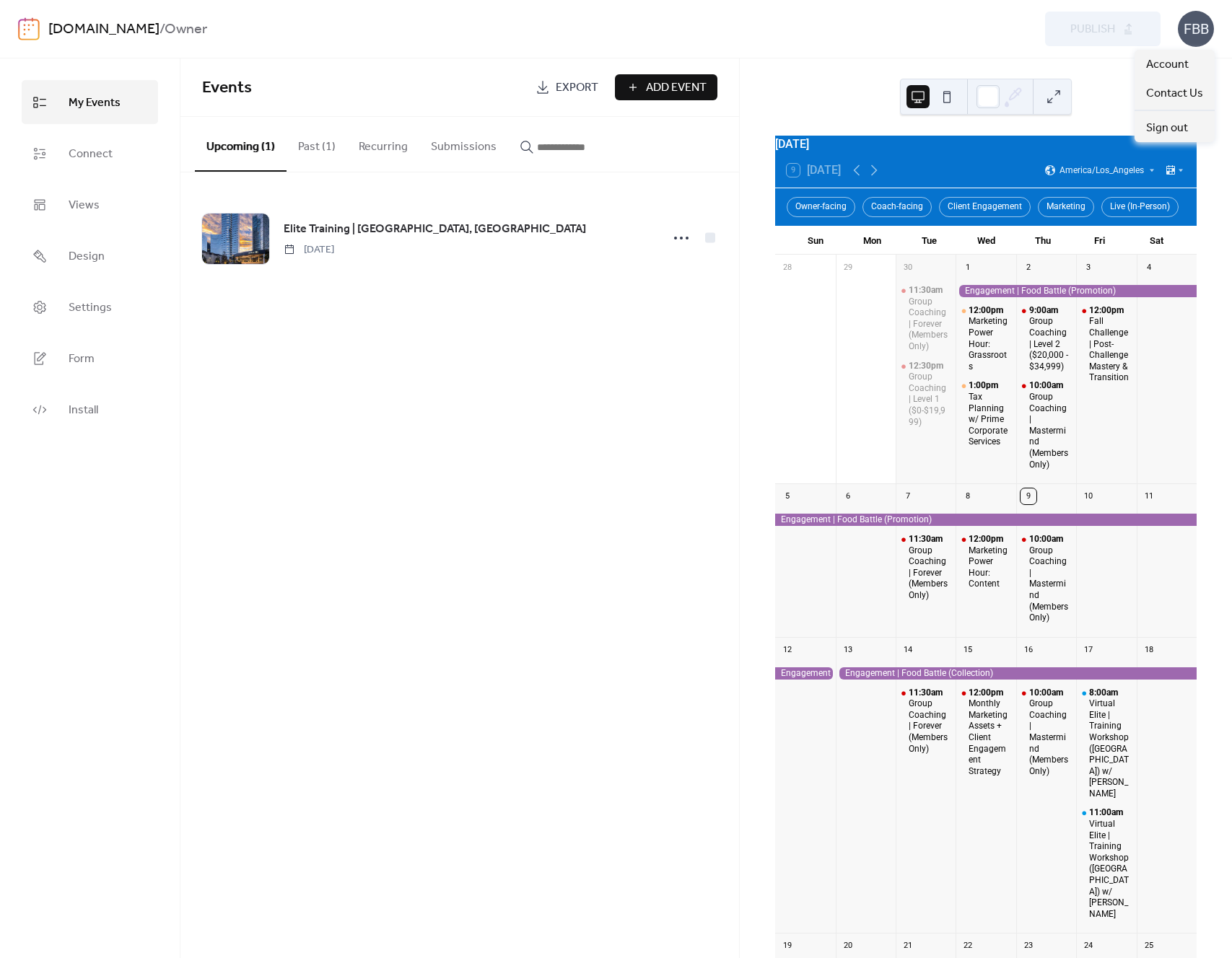
click at [1214, 26] on div "FBB" at bounding box center [1196, 29] width 36 height 36
click at [1194, 65] on link "Account" at bounding box center [1175, 64] width 80 height 29
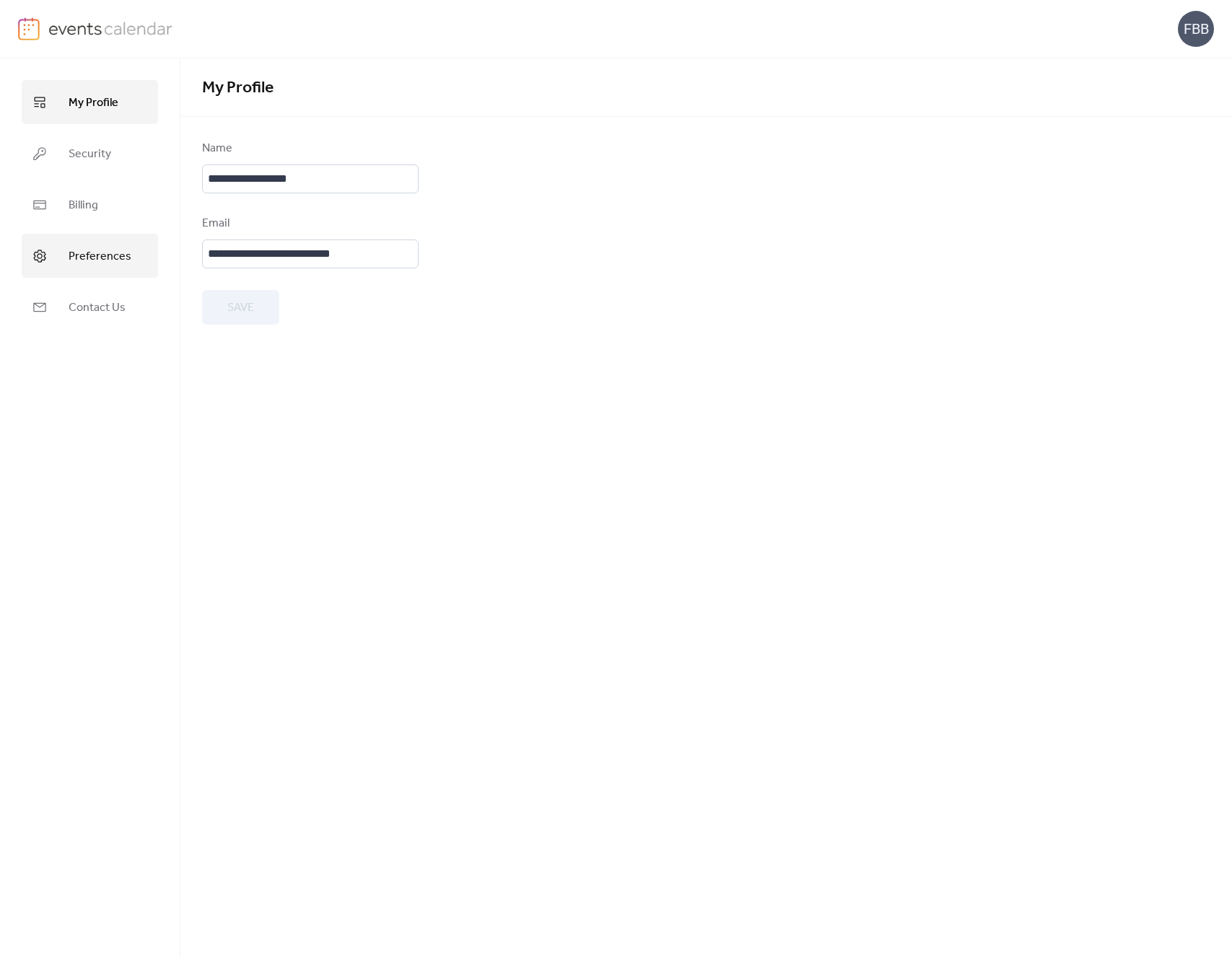
click at [57, 247] on link "Preferences" at bounding box center [90, 255] width 137 height 44
click at [62, 209] on link "Billing" at bounding box center [90, 204] width 137 height 44
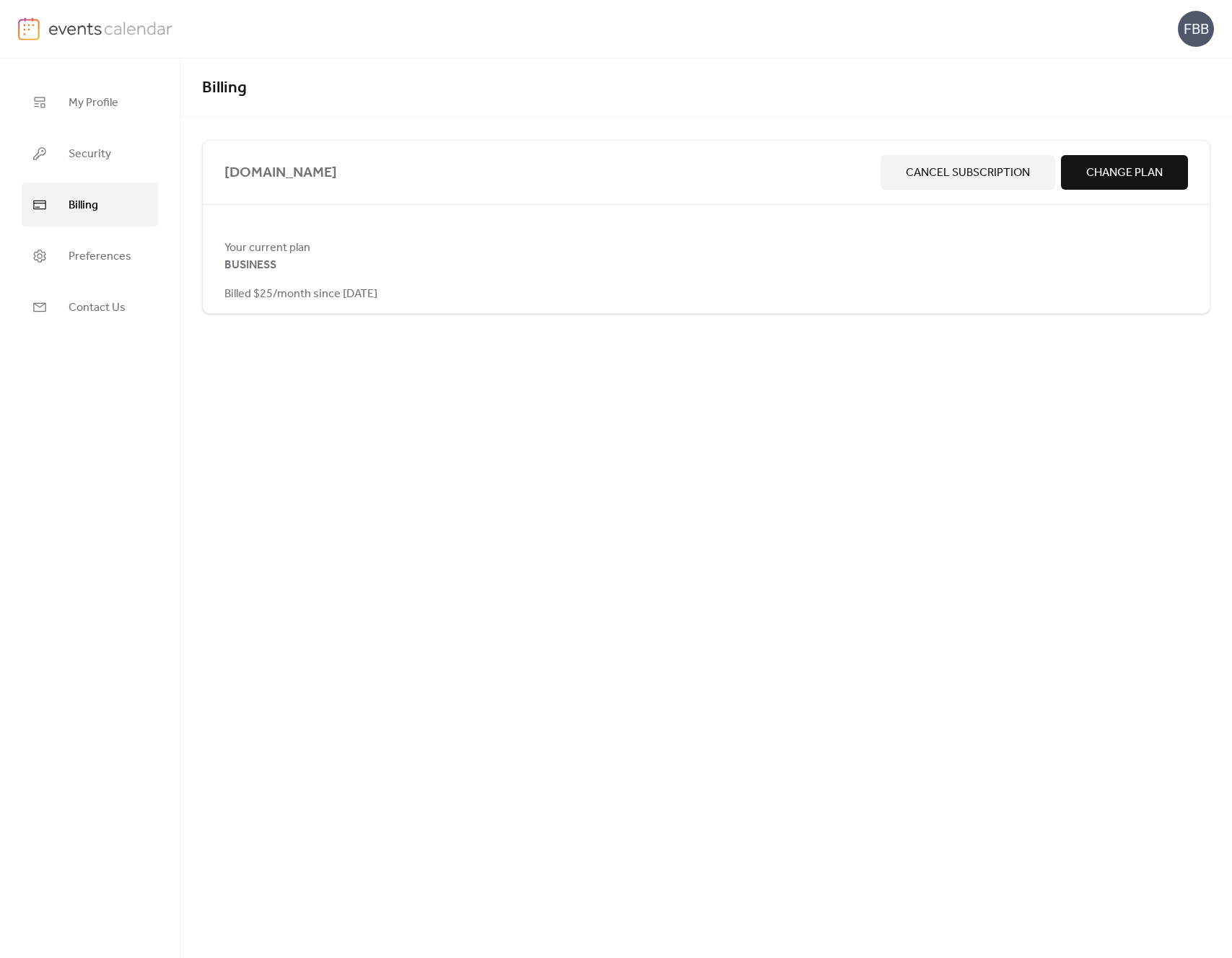
click at [1157, 178] on span "Change Plan" at bounding box center [1124, 173] width 76 height 17
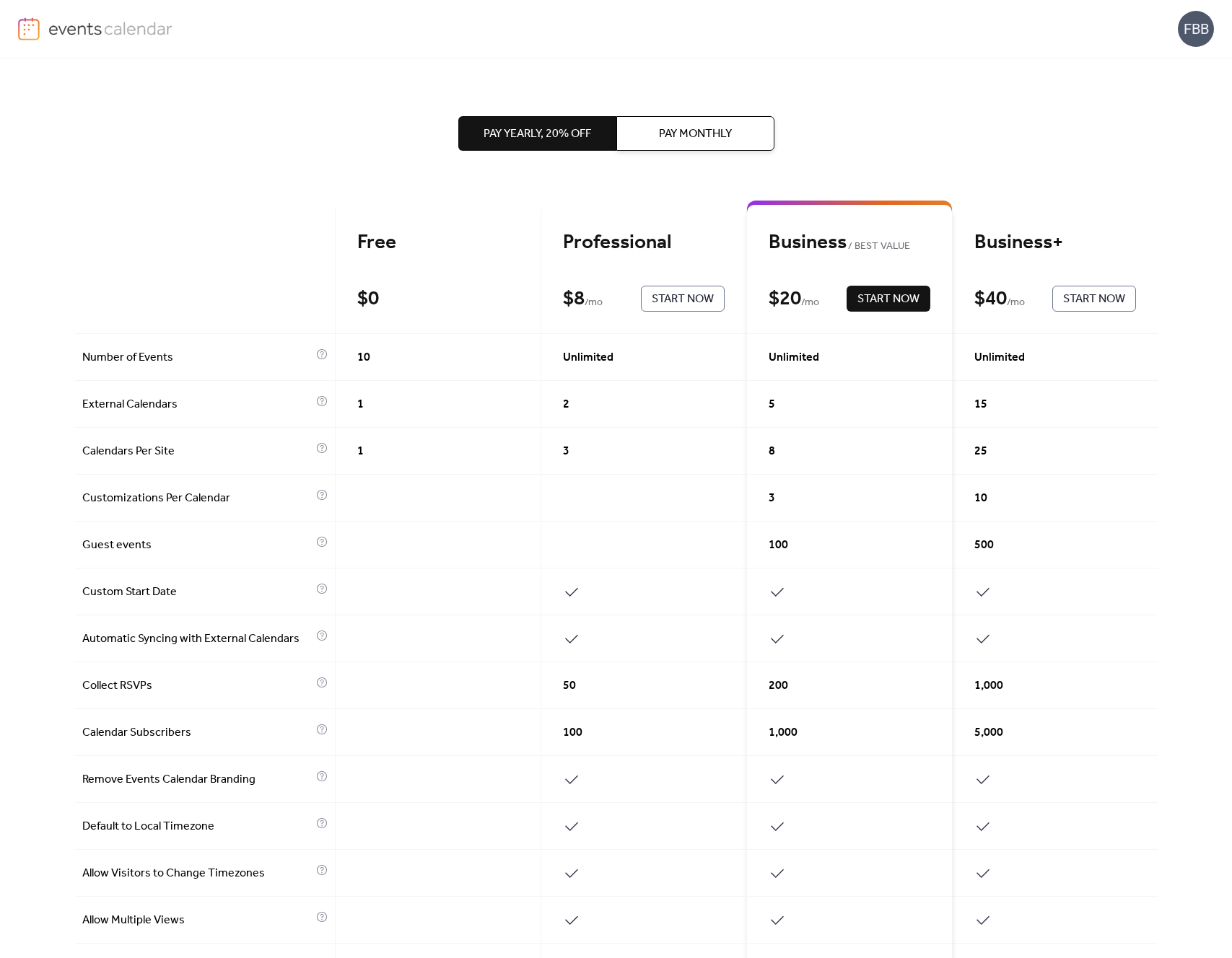
click at [1203, 29] on div "FBB" at bounding box center [1196, 29] width 36 height 36
click at [1169, 57] on span "Account" at bounding box center [1167, 65] width 43 height 17
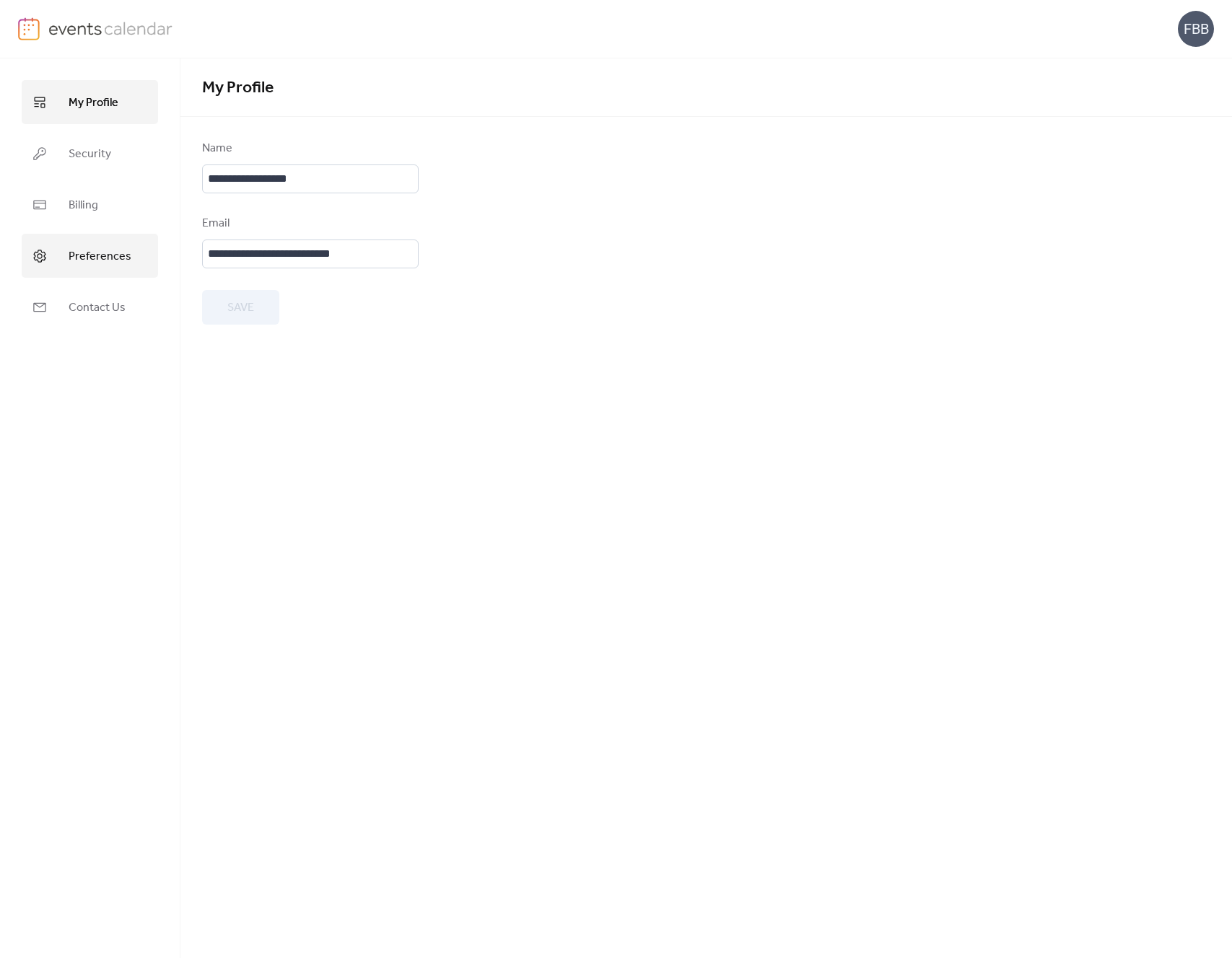
click at [112, 263] on span "Preferences" at bounding box center [100, 256] width 63 height 23
click at [68, 32] on img at bounding box center [111, 28] width 125 height 22
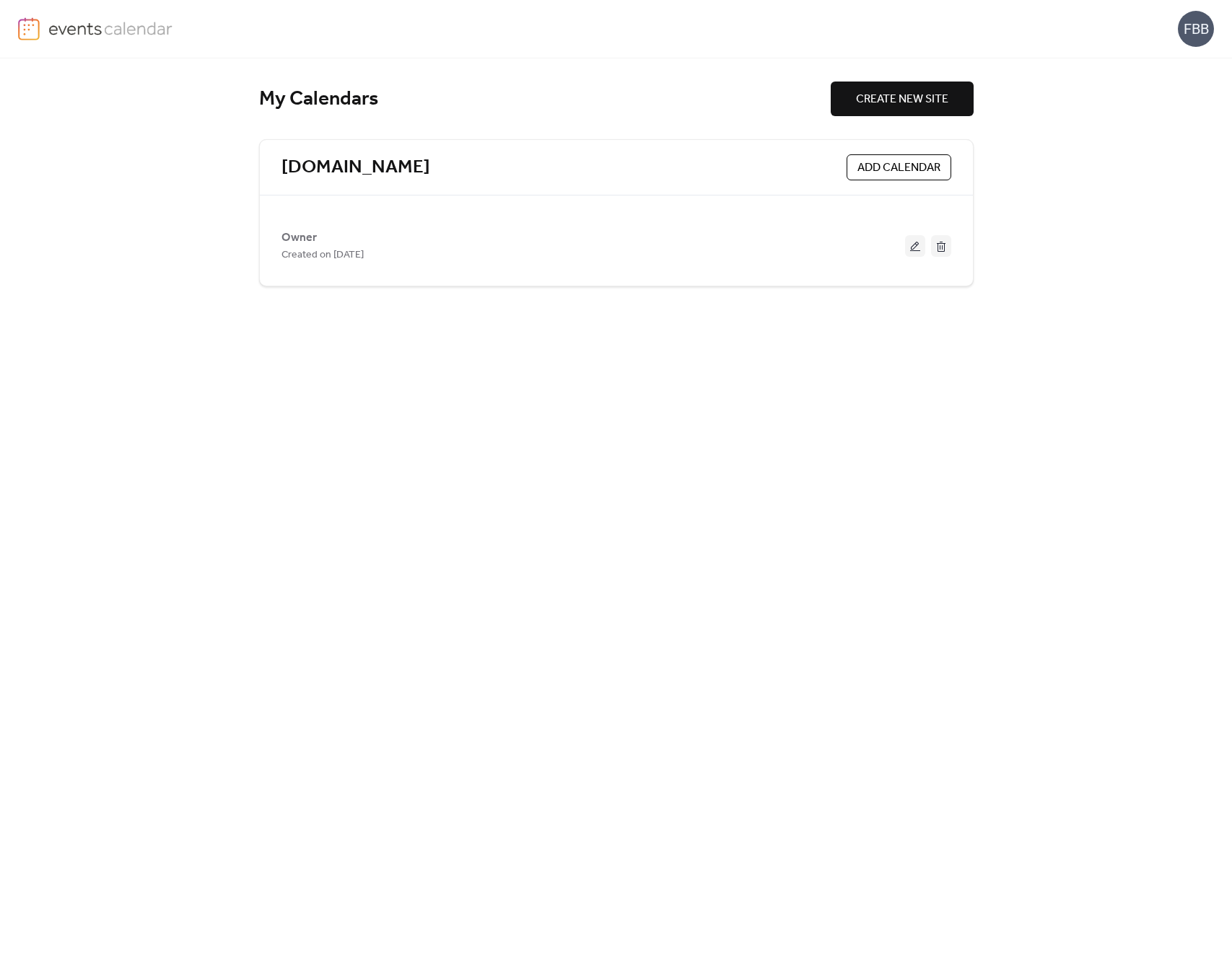
click at [930, 167] on span "ADD CALENDAR" at bounding box center [899, 168] width 83 height 17
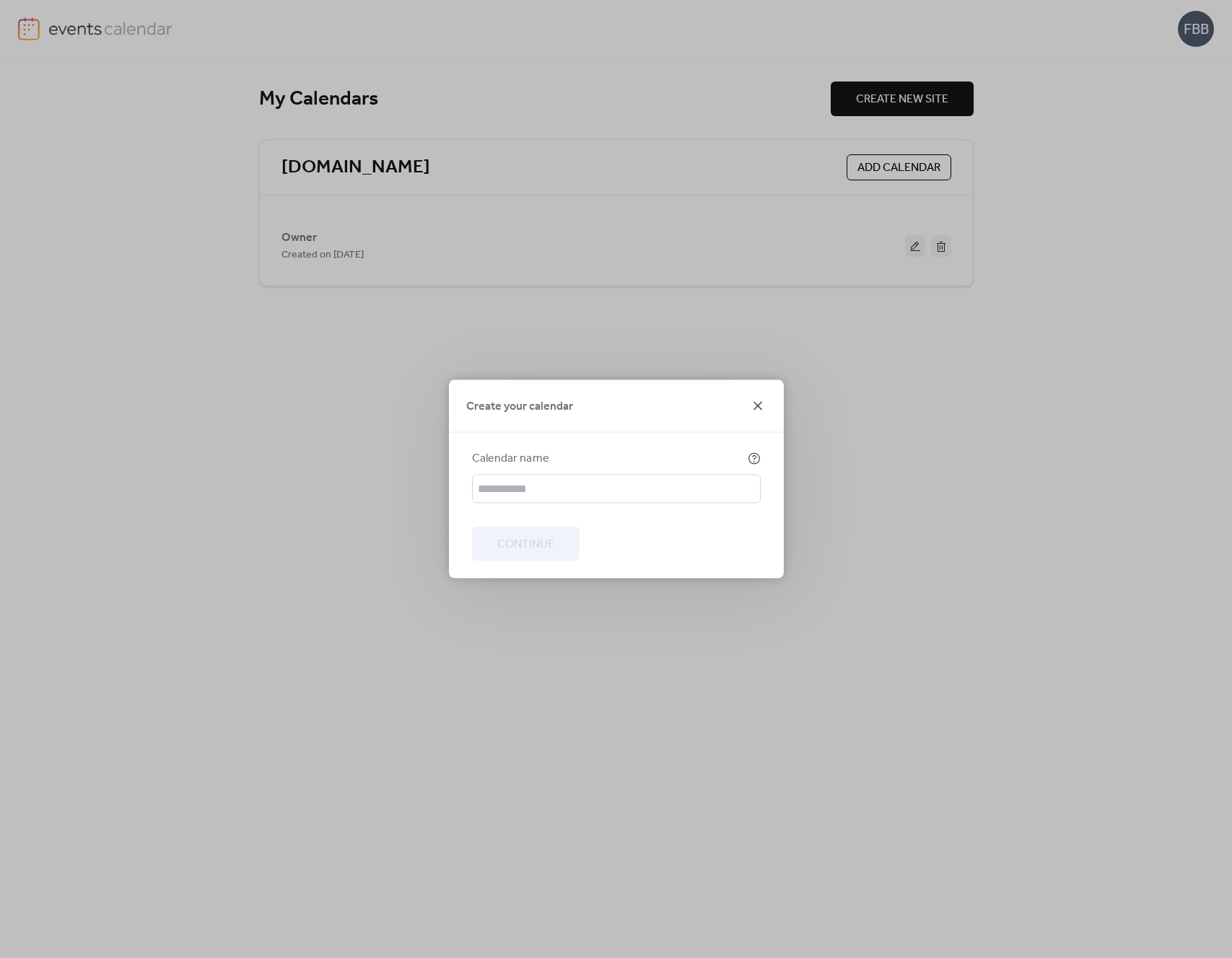
click at [753, 407] on icon at bounding box center [758, 407] width 17 height 17
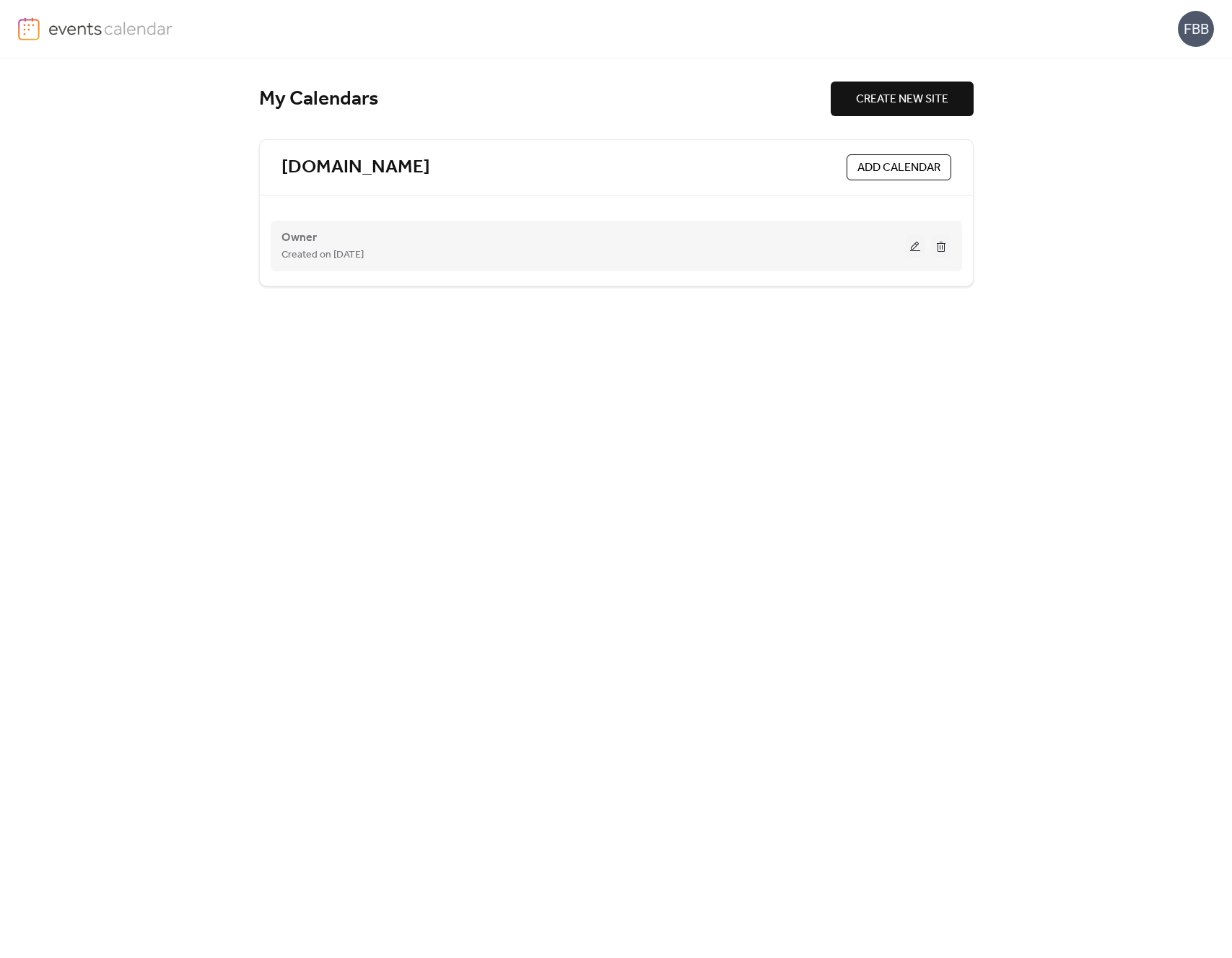
click at [632, 255] on div "Created on [DATE]" at bounding box center [593, 255] width 624 height 17
click at [912, 246] on button at bounding box center [915, 246] width 20 height 22
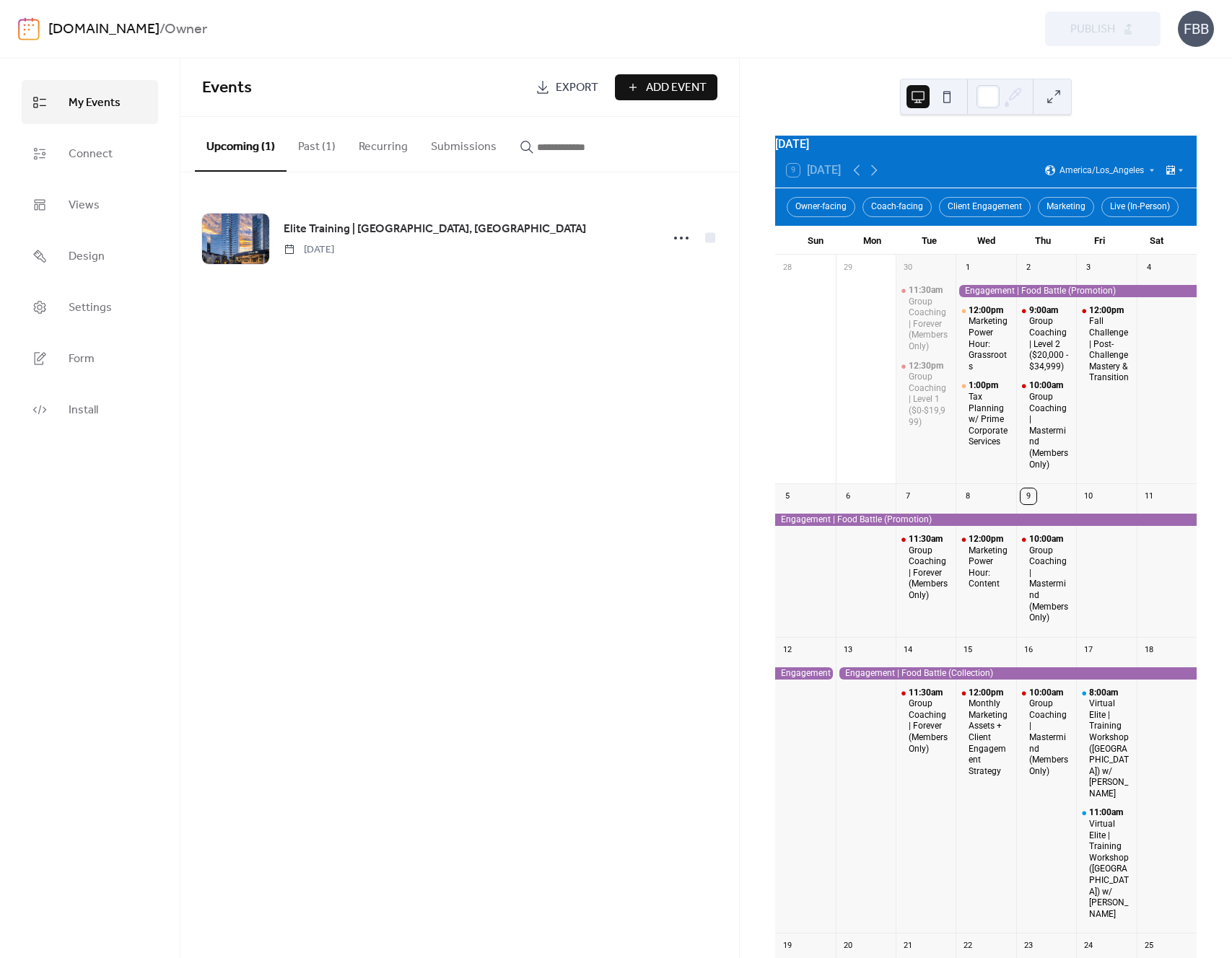
click at [159, 29] on link "[DOMAIN_NAME]" at bounding box center [103, 30] width 111 height 28
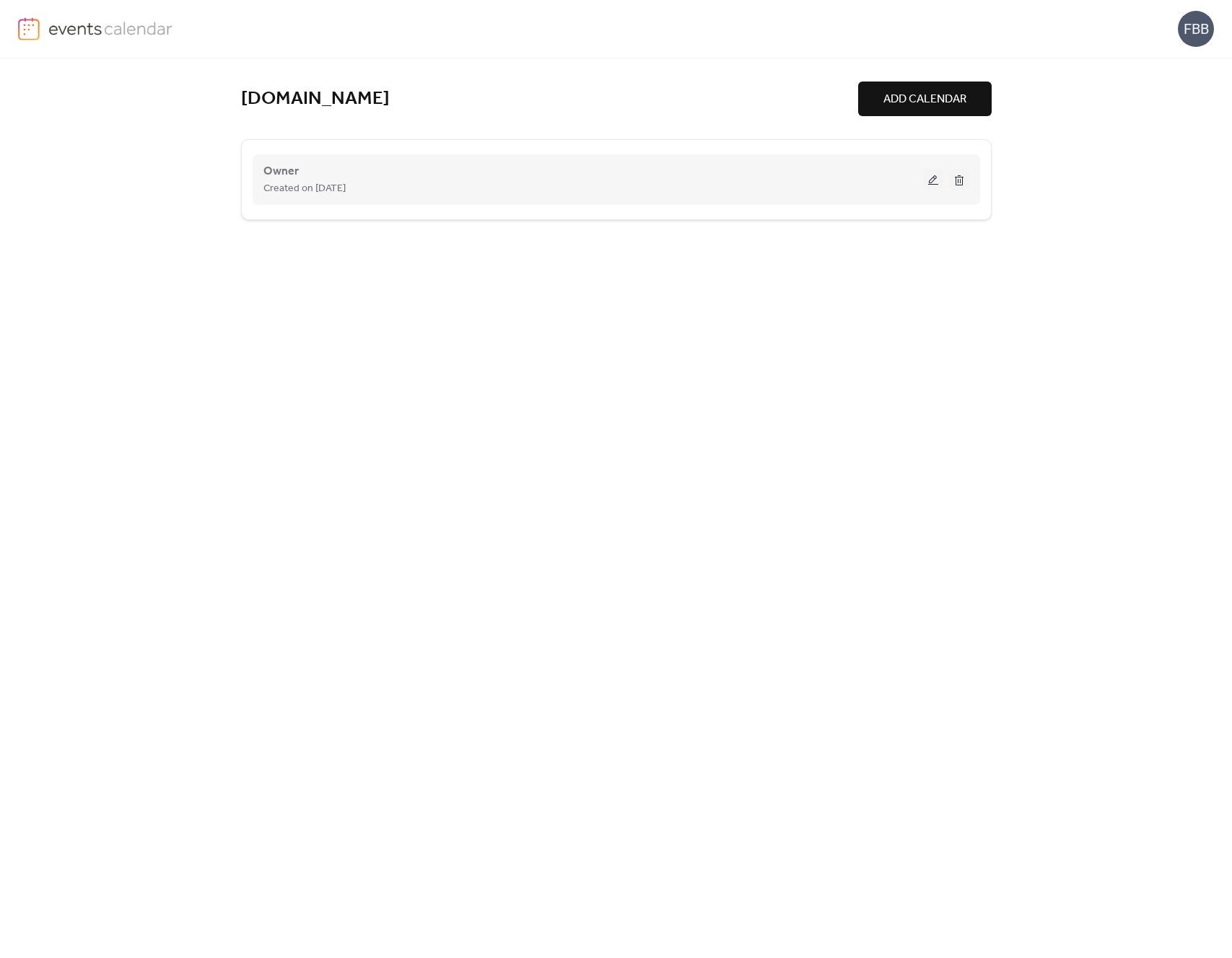
click at [937, 182] on button at bounding box center [934, 180] width 20 height 22
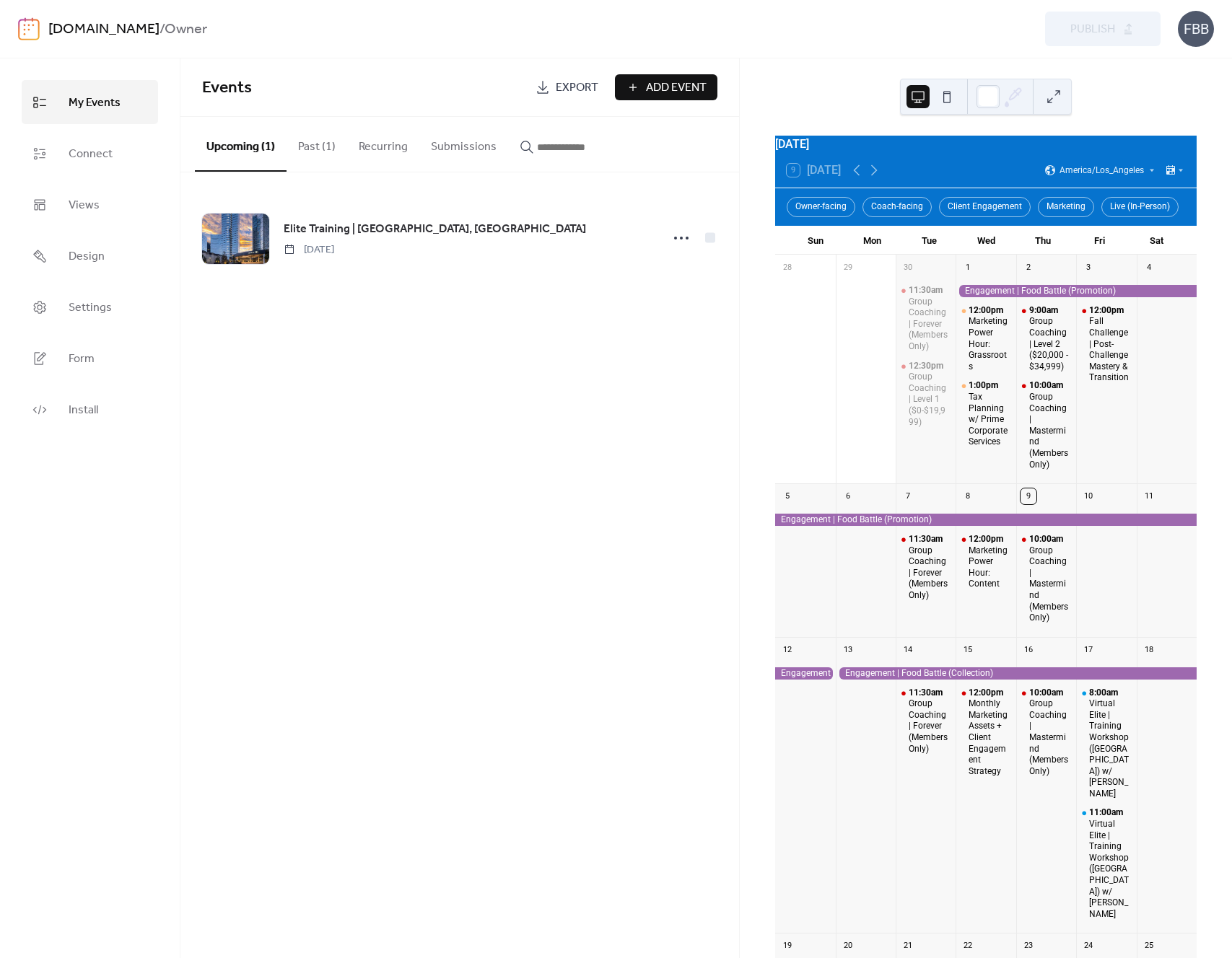
click at [1201, 36] on div "FBB" at bounding box center [1196, 29] width 36 height 36
click at [116, 161] on link "Connect" at bounding box center [90, 153] width 137 height 44
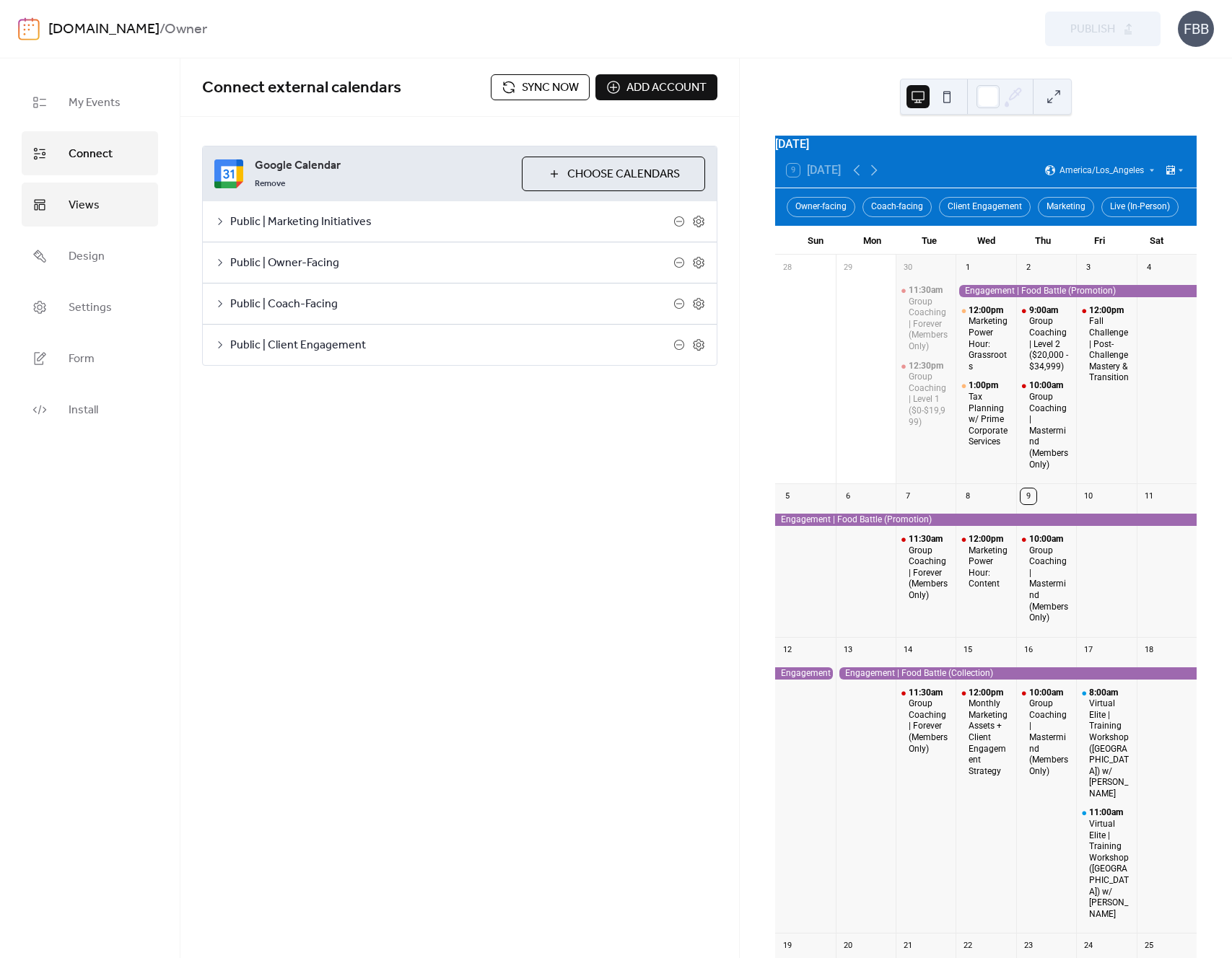
click at [87, 210] on span "Views" at bounding box center [84, 205] width 31 height 23
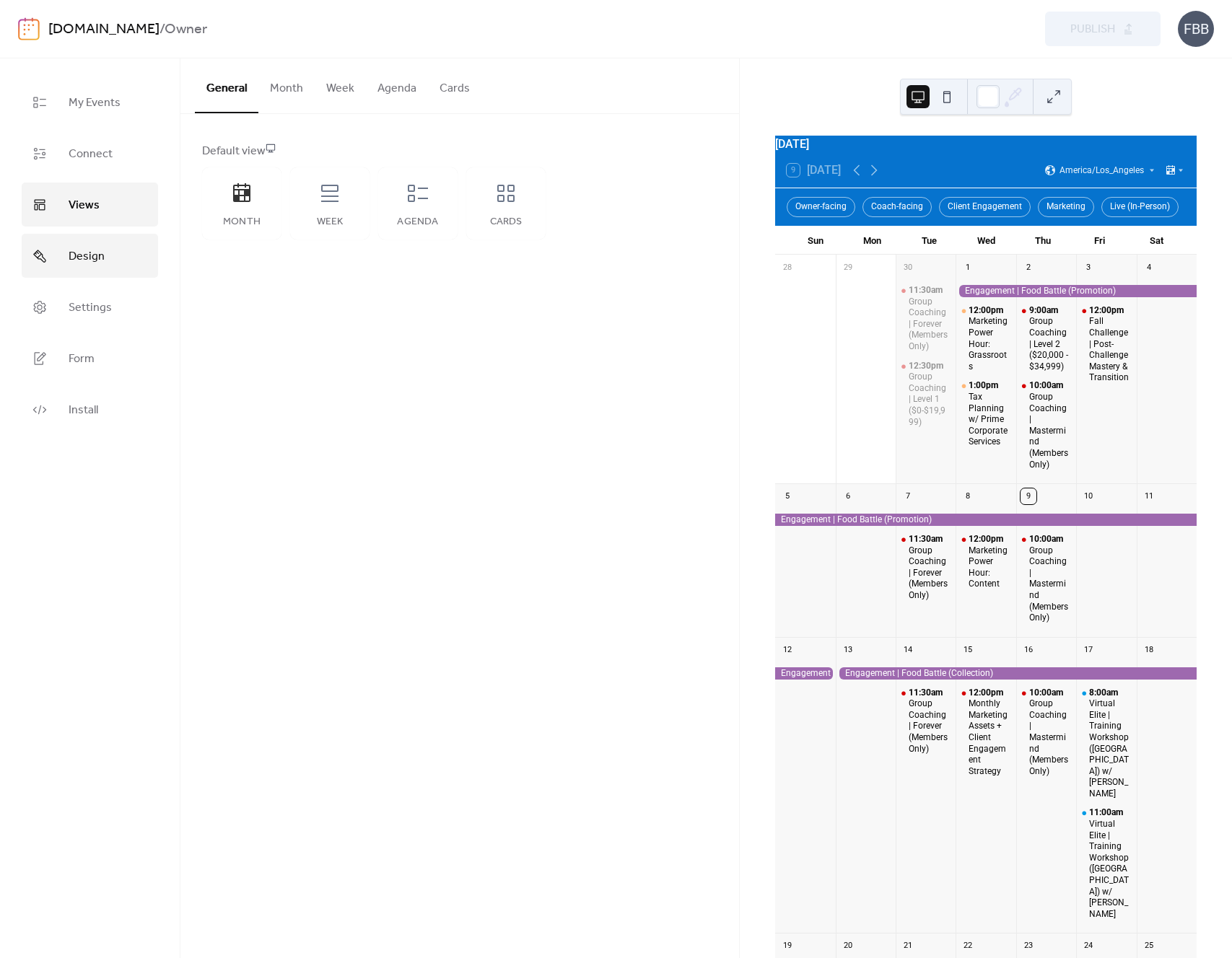
click at [71, 254] on span "Design" at bounding box center [87, 256] width 36 height 23
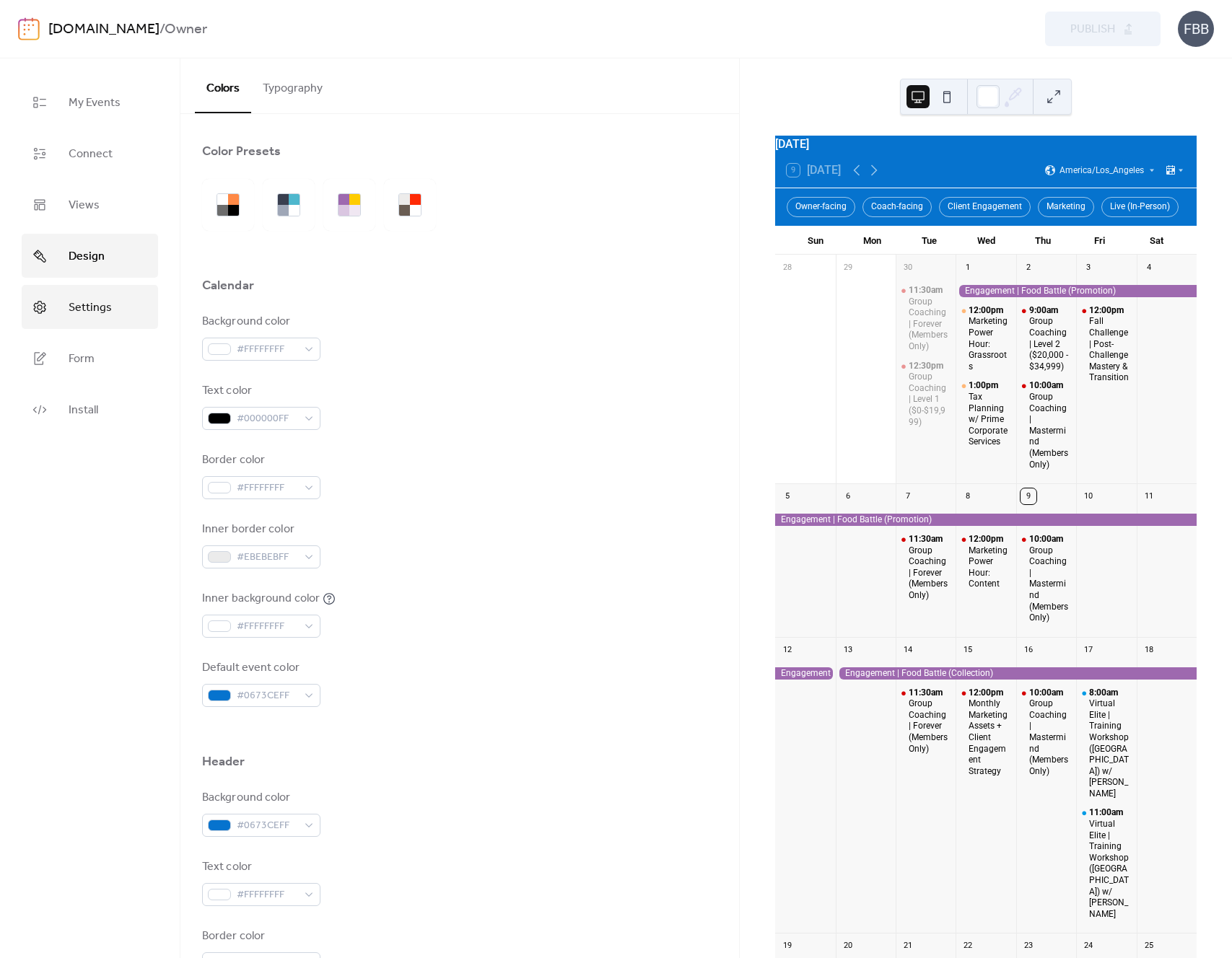
click at [73, 302] on span "Settings" at bounding box center [90, 308] width 44 height 23
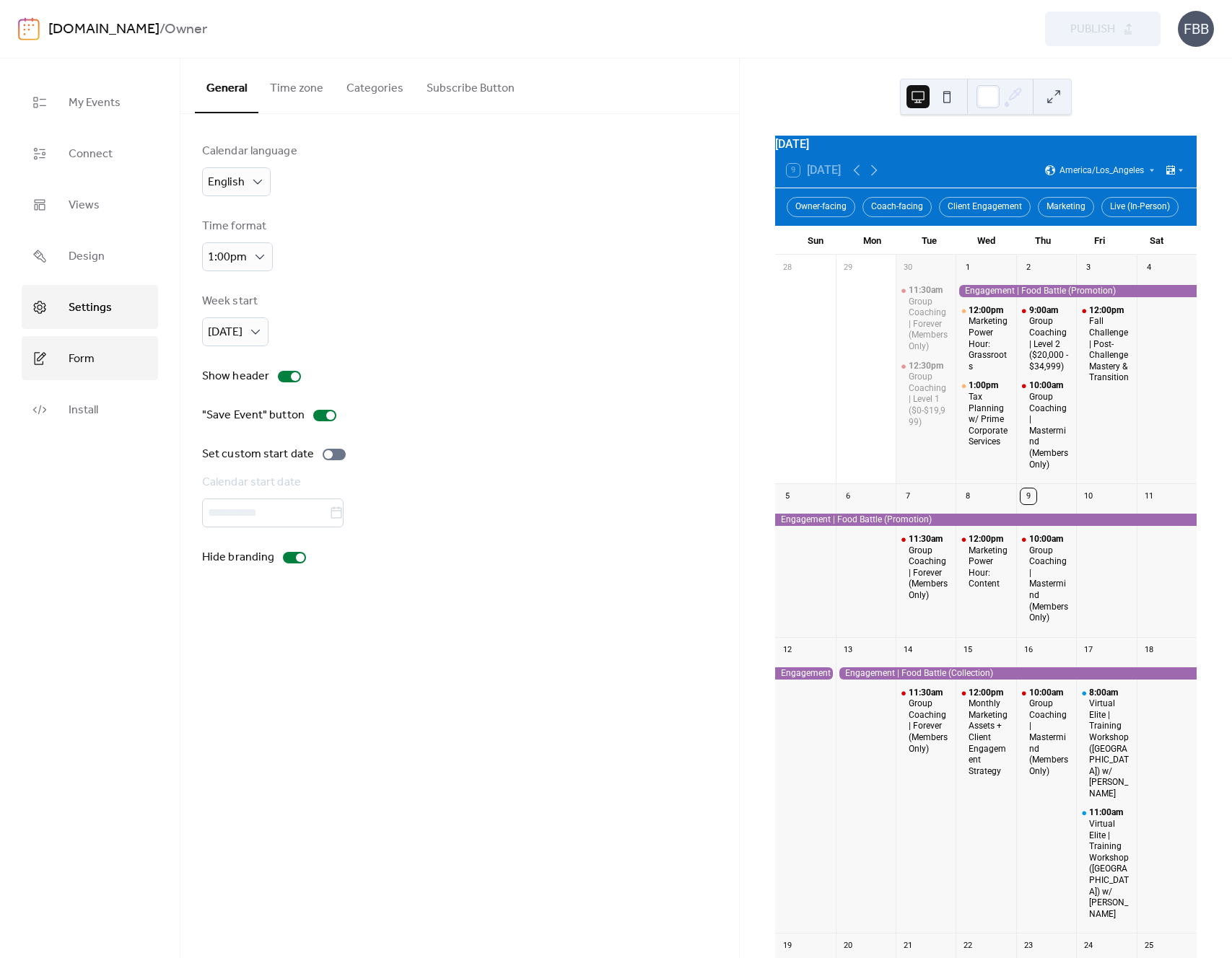
click at [71, 363] on span "Form" at bounding box center [82, 359] width 26 height 23
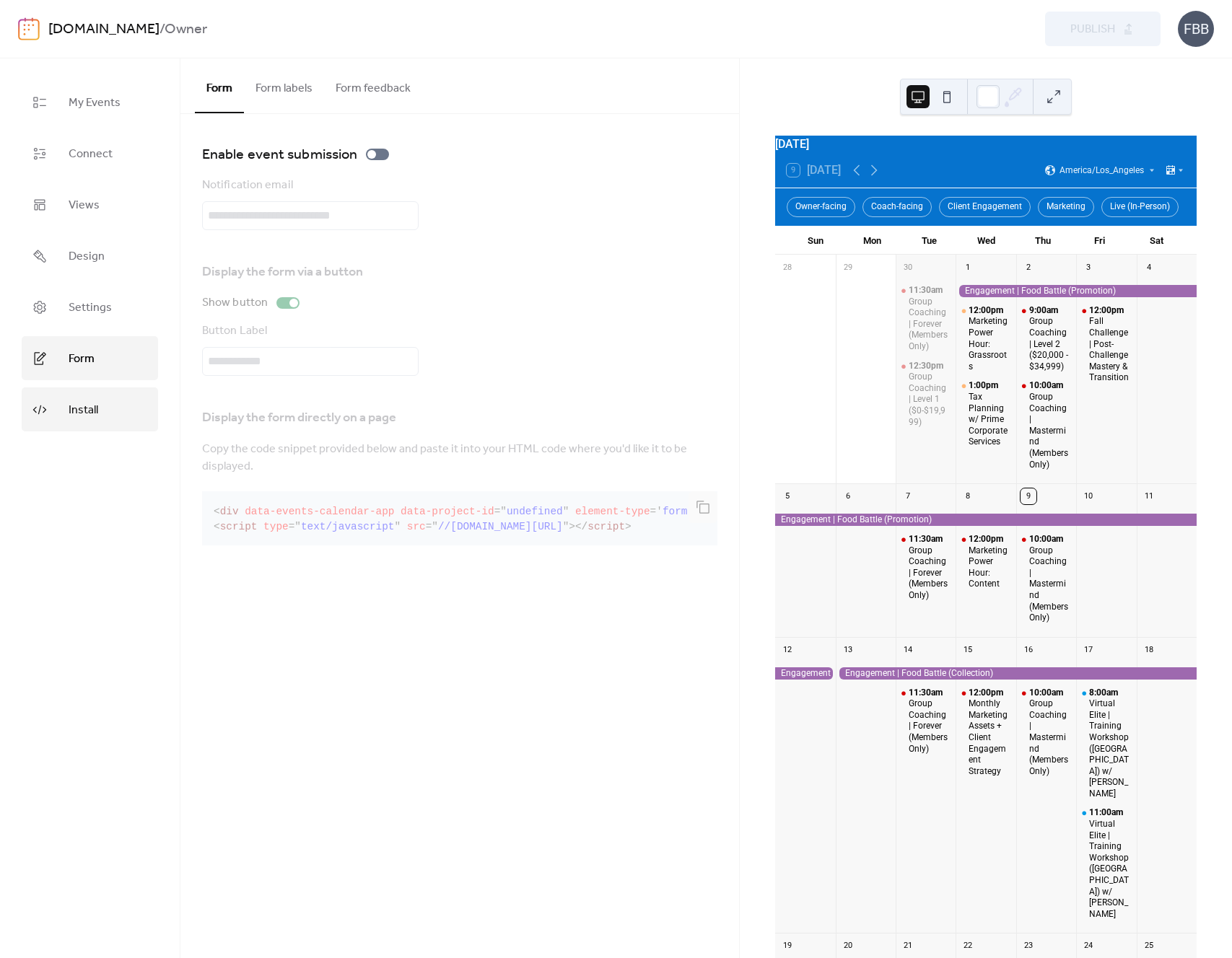
click at [76, 403] on span "Install" at bounding box center [83, 410] width 30 height 23
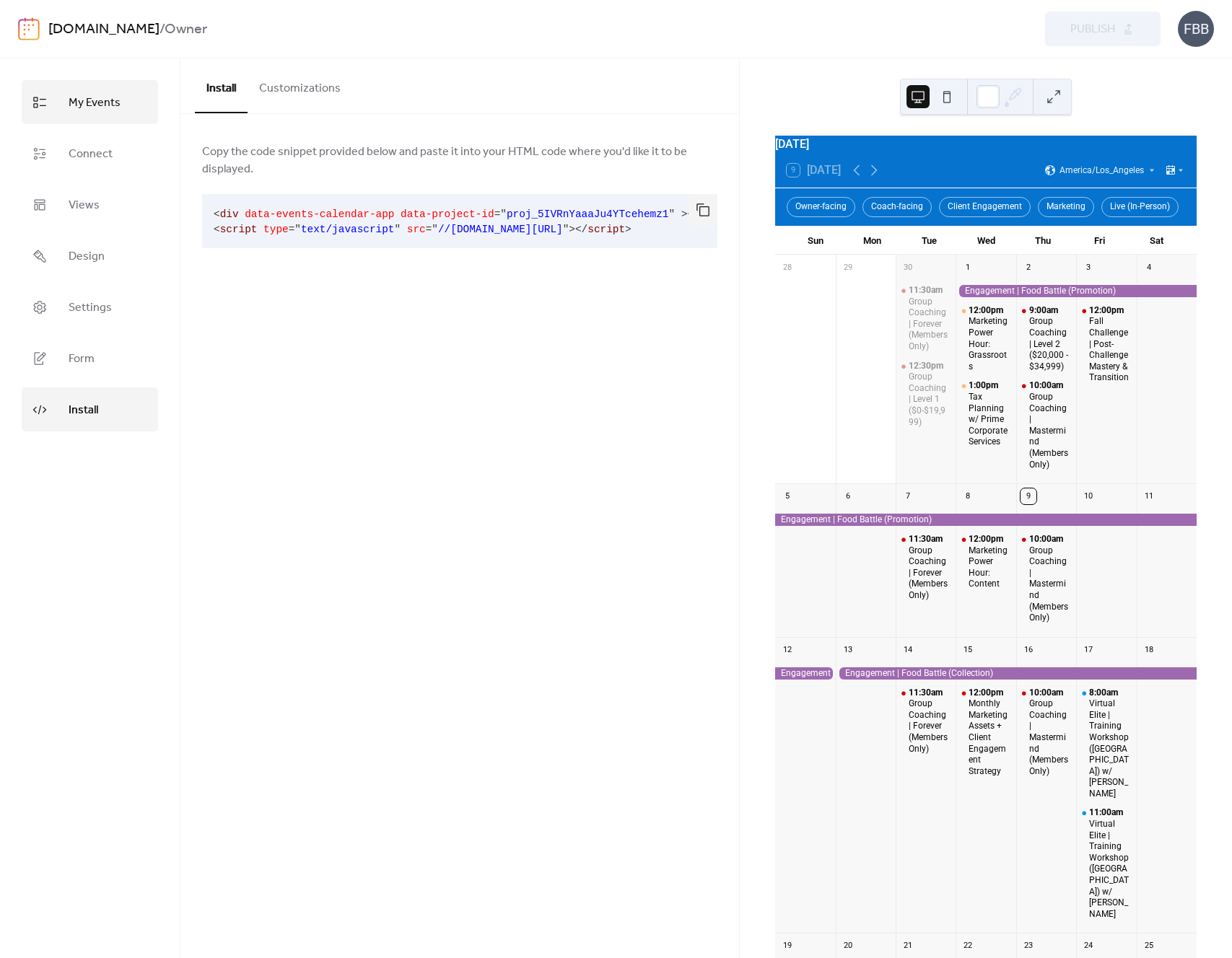
click at [67, 90] on link "My Events" at bounding box center [90, 102] width 137 height 44
